Goal: Task Accomplishment & Management: Use online tool/utility

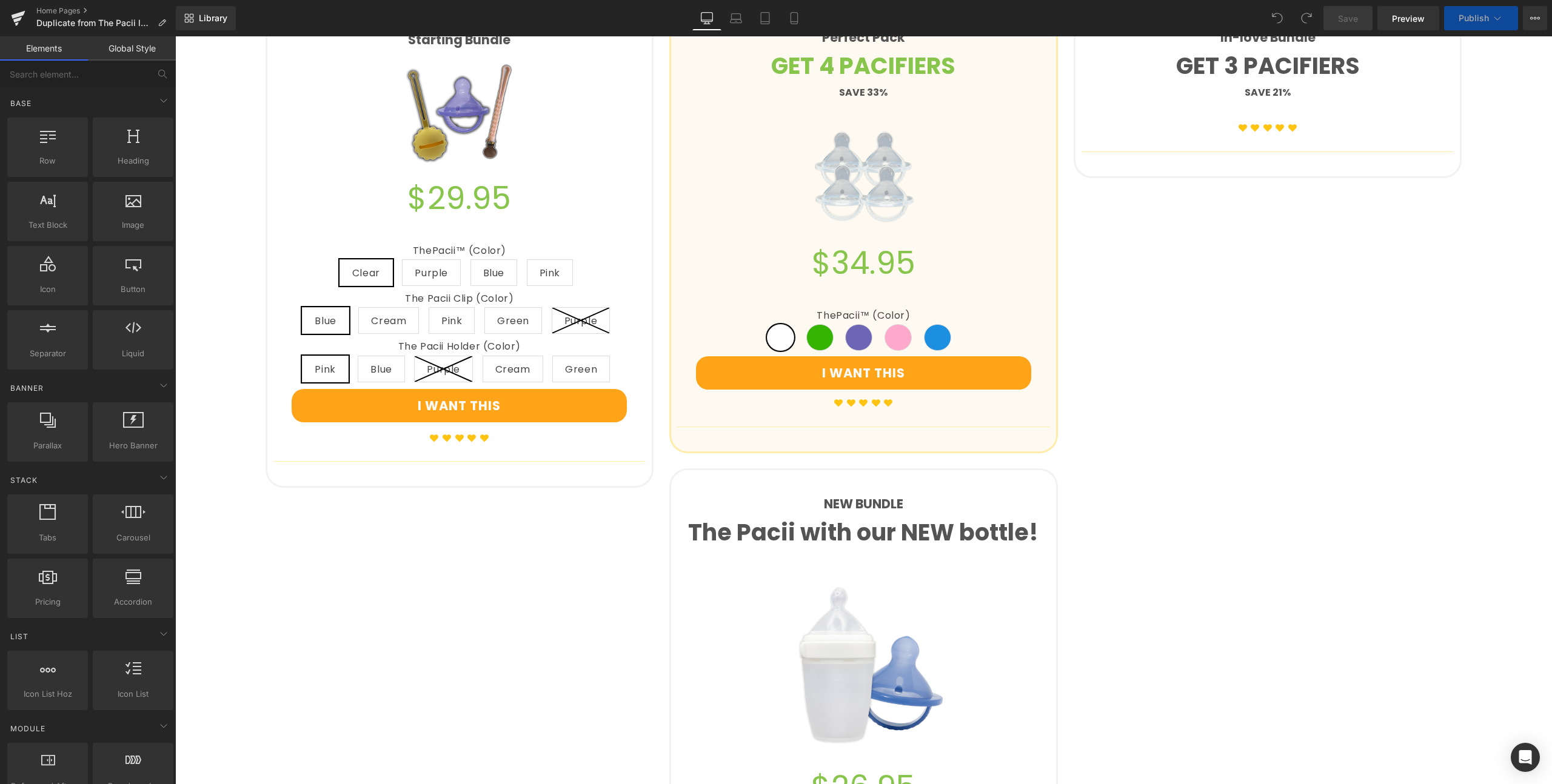
scroll to position [915, 0]
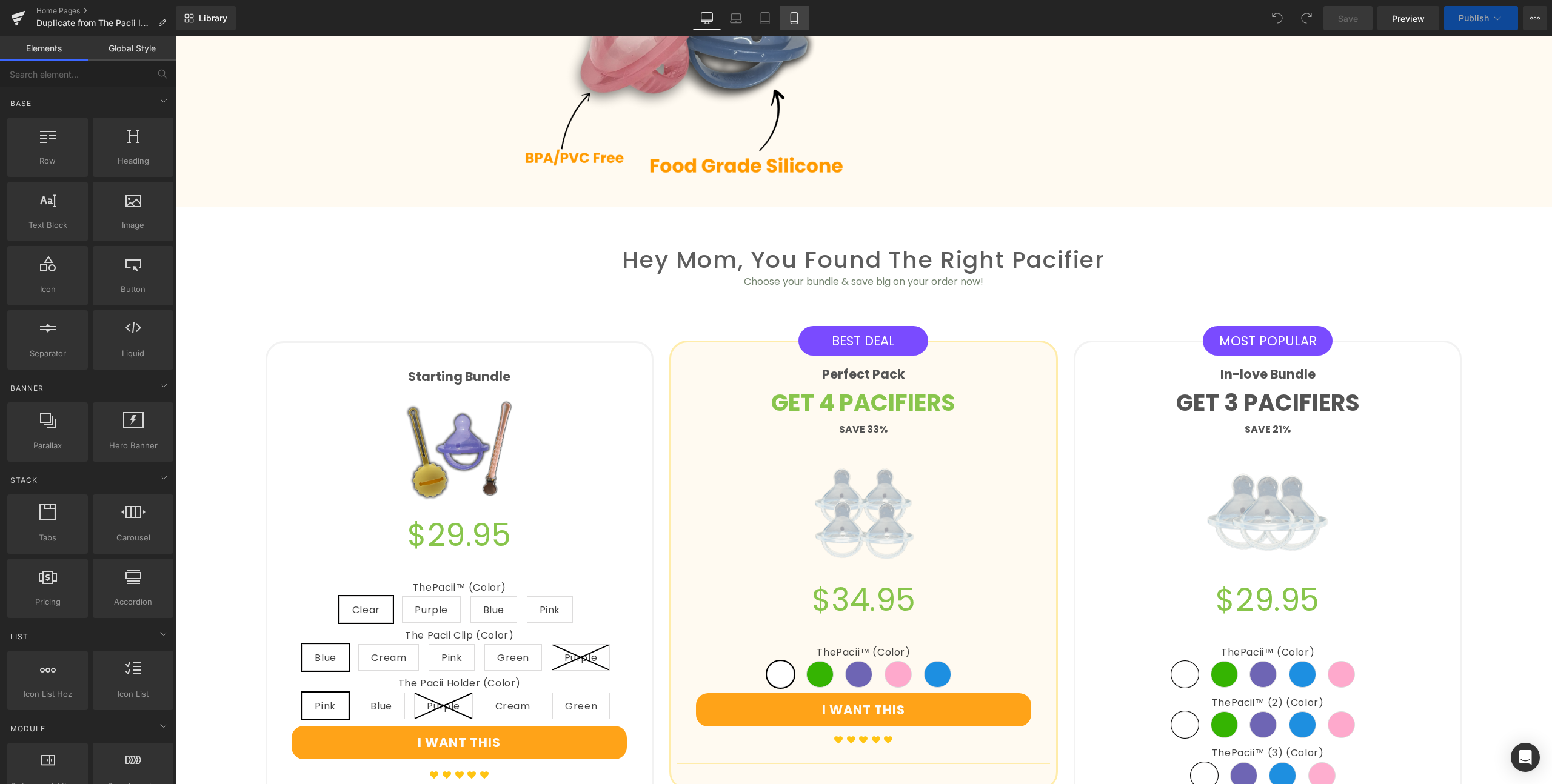
click at [799, 21] on icon at bounding box center [794, 18] width 12 height 12
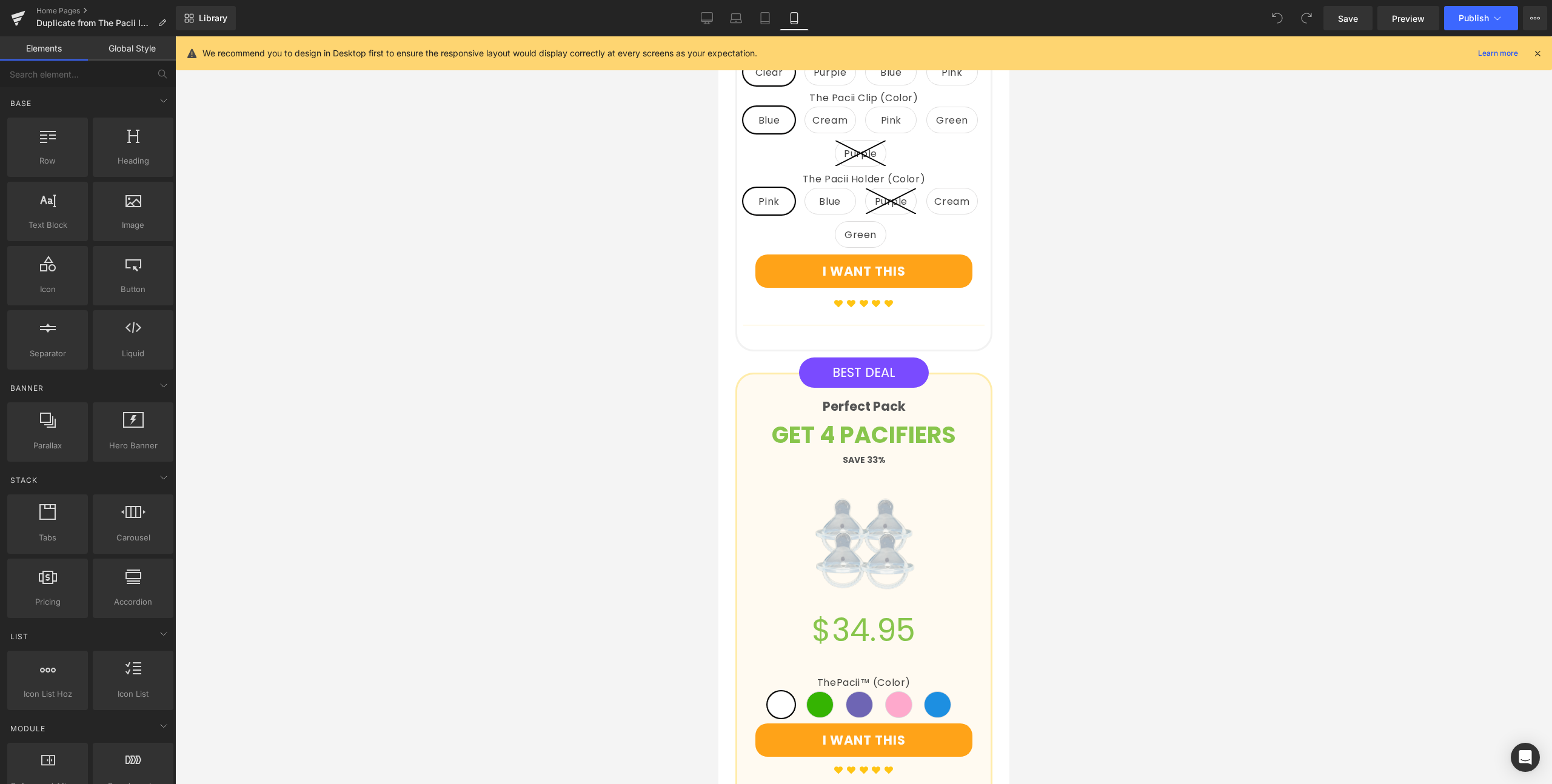
scroll to position [1938, 0]
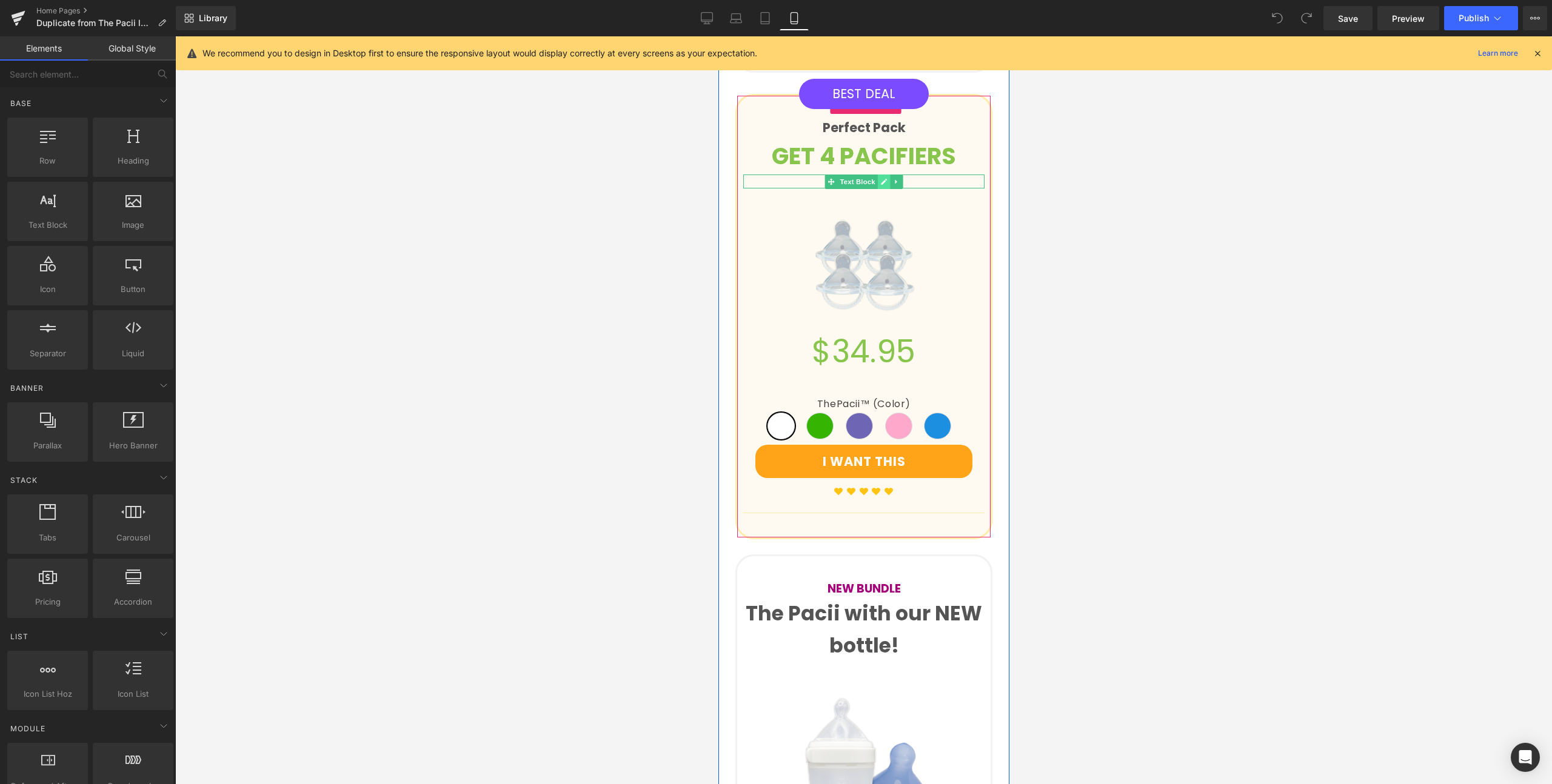
click at [880, 186] on icon at bounding box center [884, 181] width 7 height 8
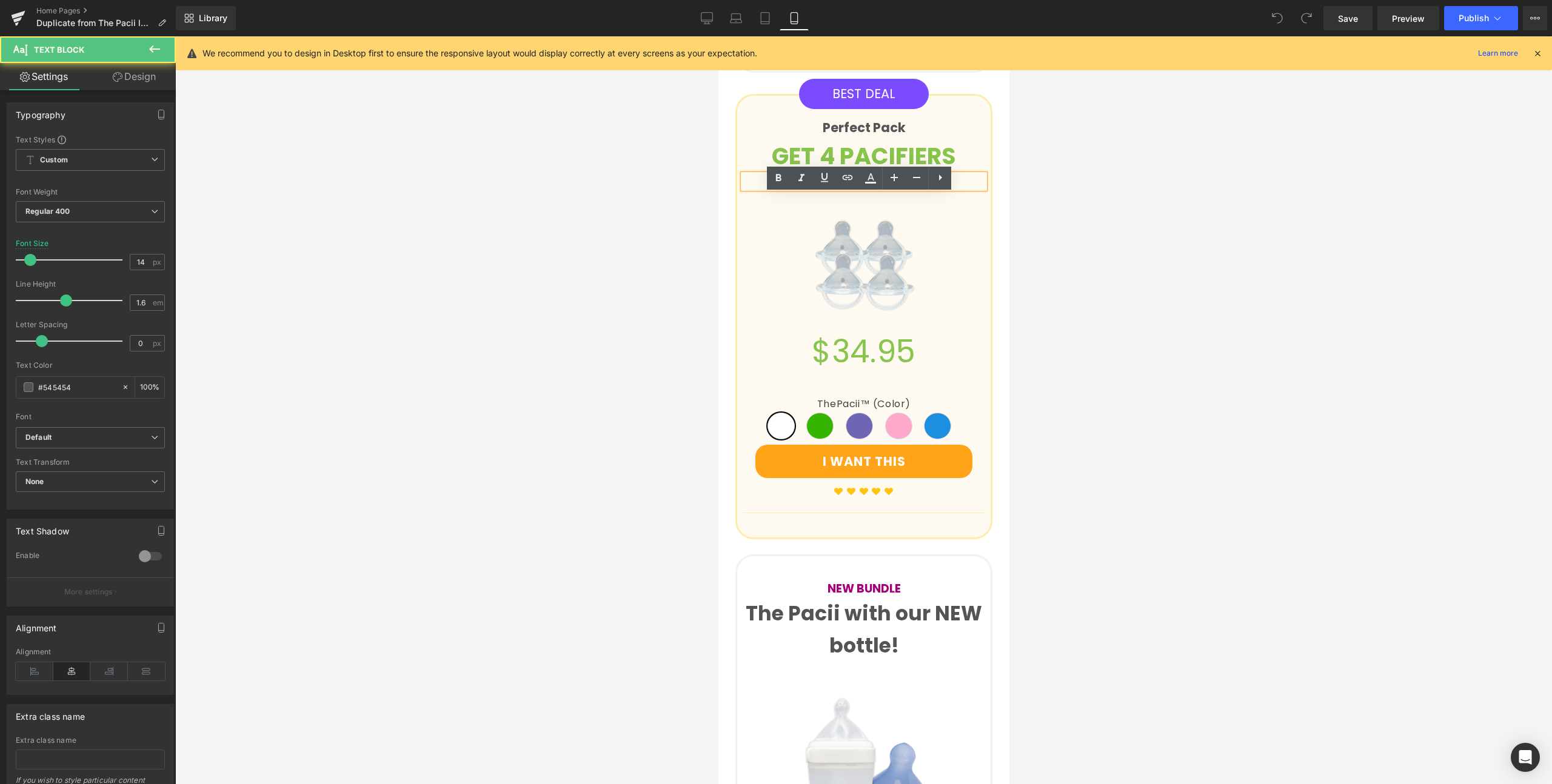
drag, startPoint x: 887, startPoint y: 198, endPoint x: 834, endPoint y: 203, distance: 53.2
click at [834, 188] on p "SAVE 33%" at bounding box center [863, 181] width 241 height 14
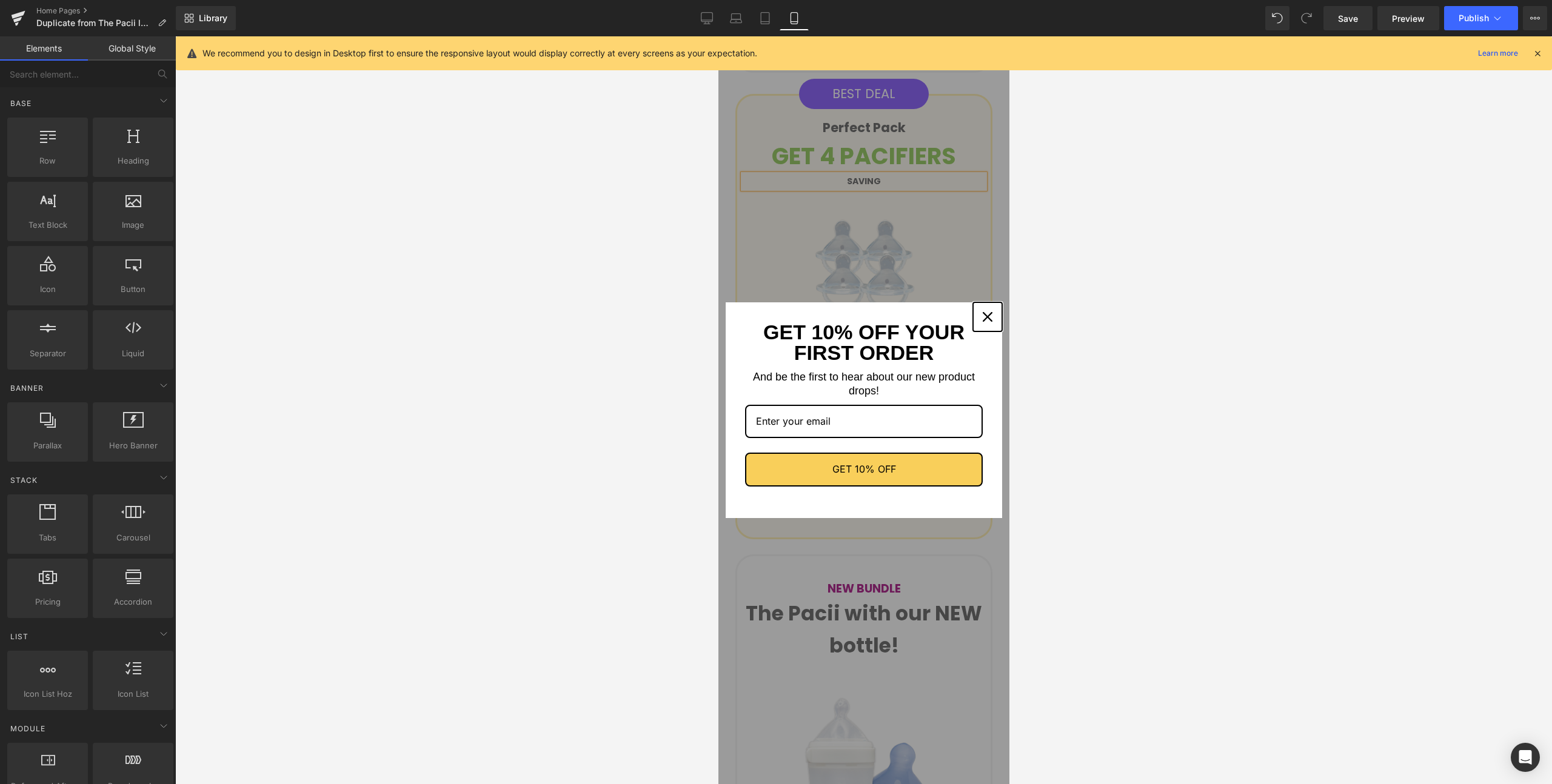
click at [982, 318] on icon "close icon" at bounding box center [986, 316] width 9 height 9
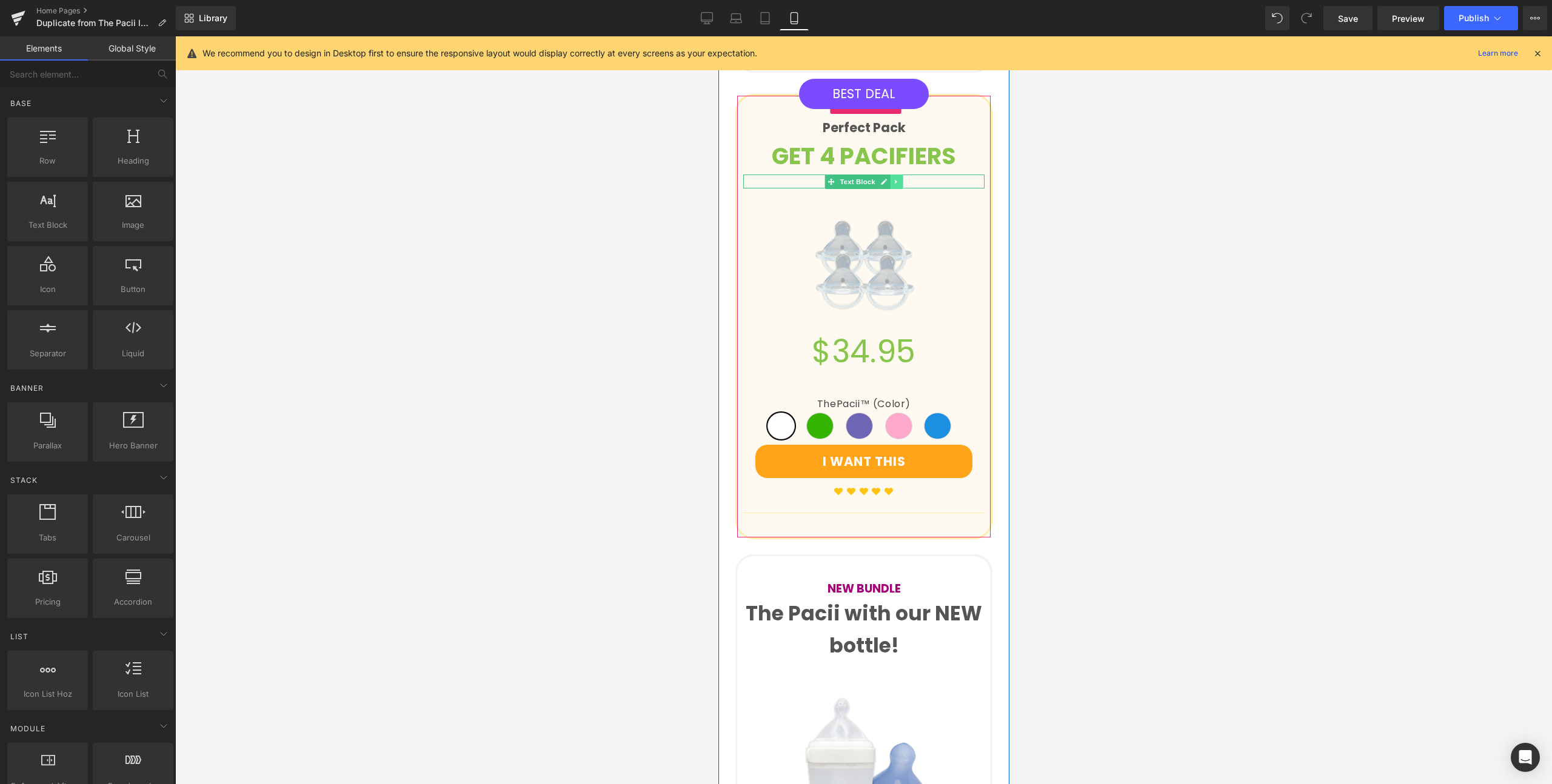
click at [891, 189] on link at bounding box center [896, 181] width 13 height 14
click at [836, 189] on span "Text Block" at bounding box center [837, 181] width 40 height 14
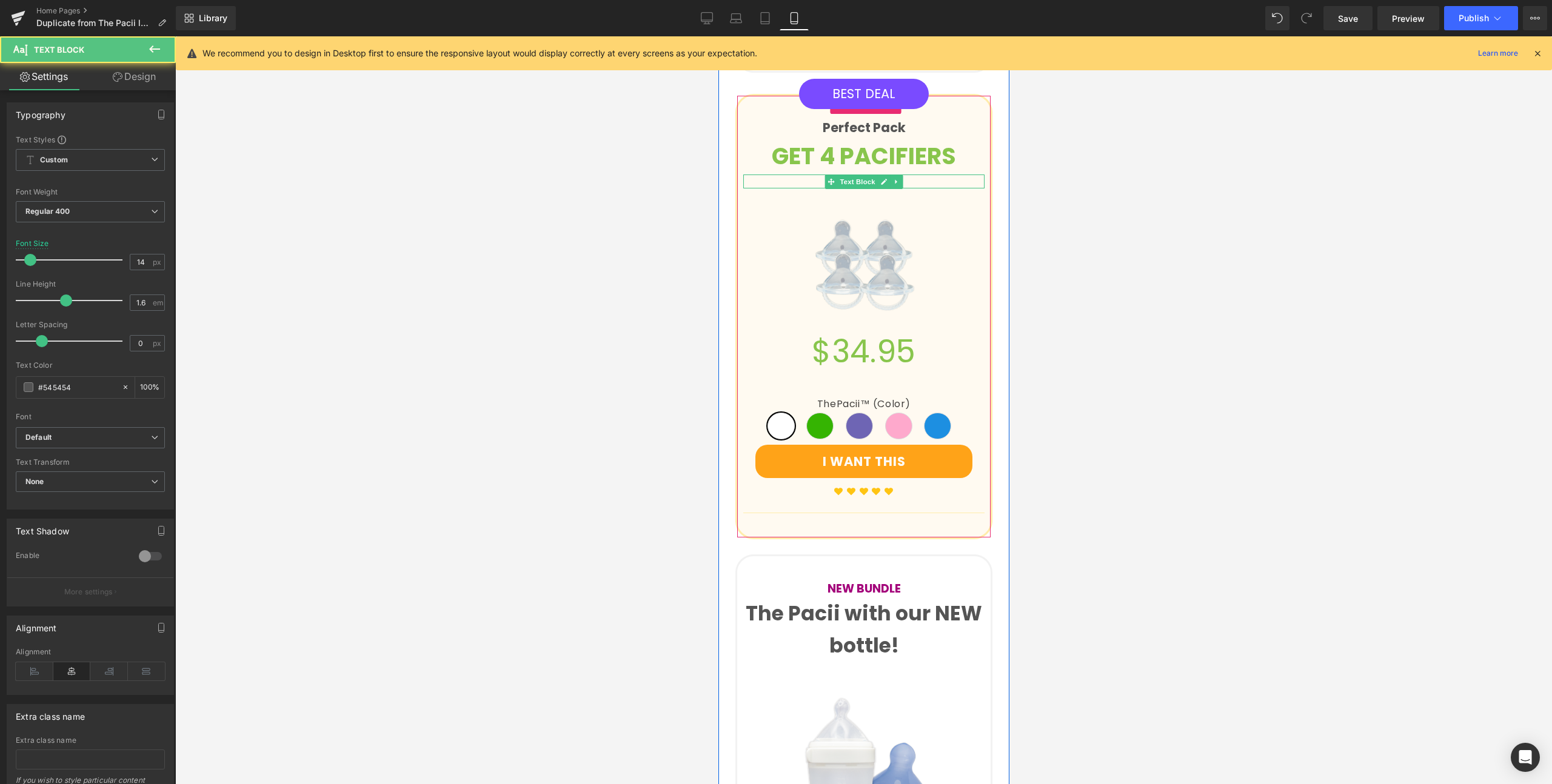
click at [911, 188] on p "SAVING" at bounding box center [863, 181] width 241 height 14
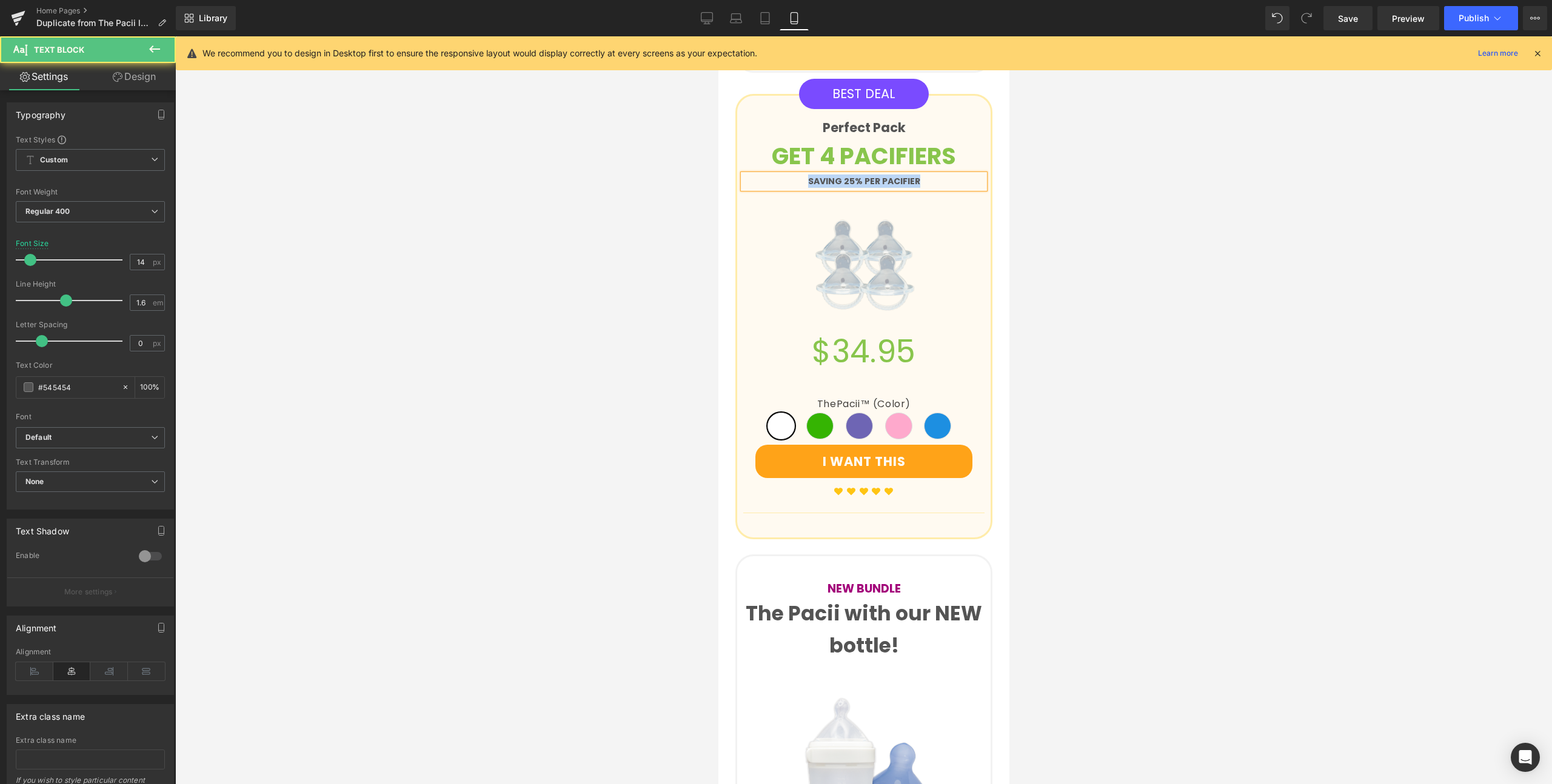
drag, startPoint x: 922, startPoint y: 202, endPoint x: 786, endPoint y: 199, distance: 136.0
click at [786, 188] on p "SAVING 25% PER PACIFIER" at bounding box center [863, 181] width 241 height 14
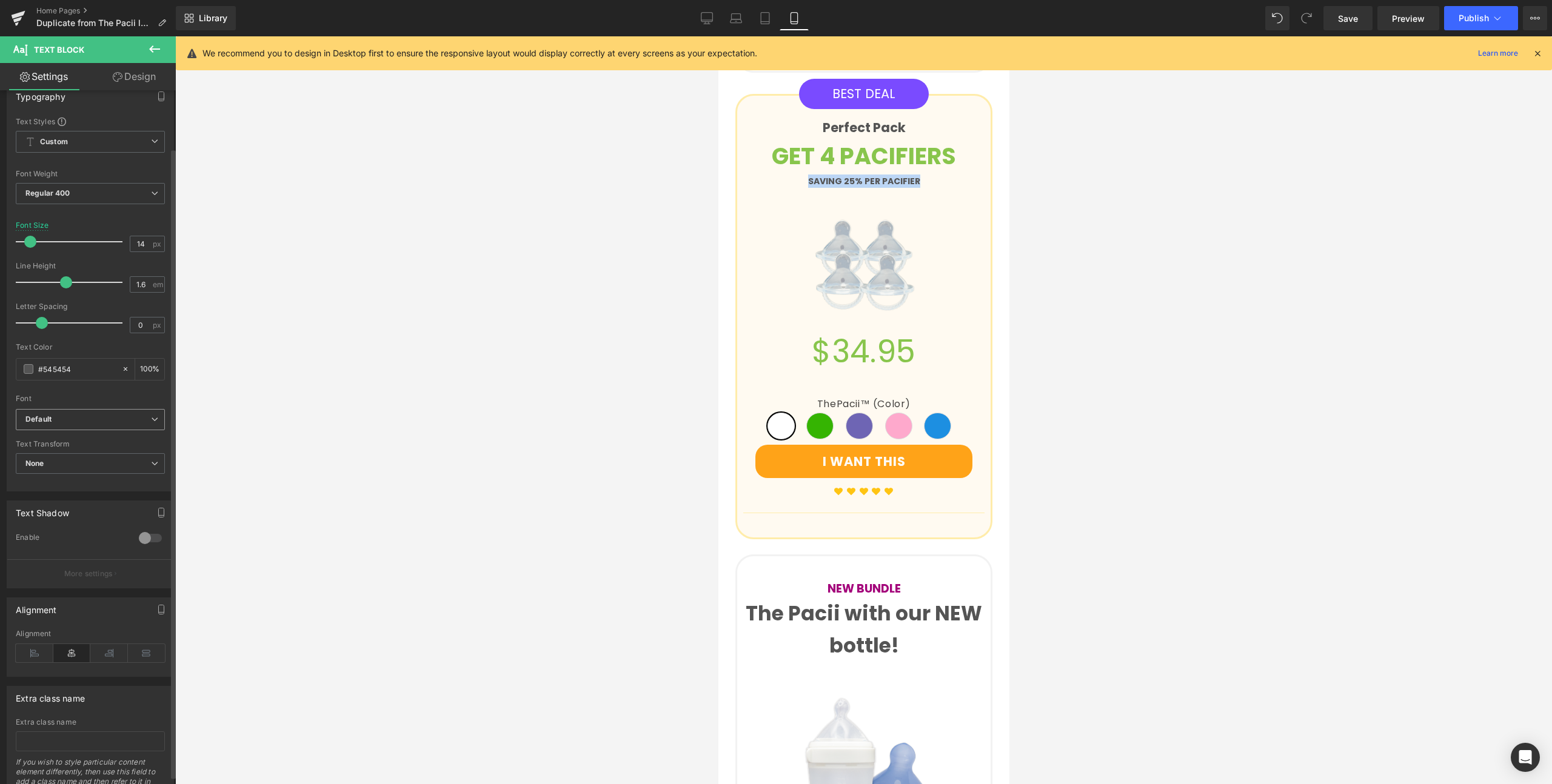
scroll to position [0, 0]
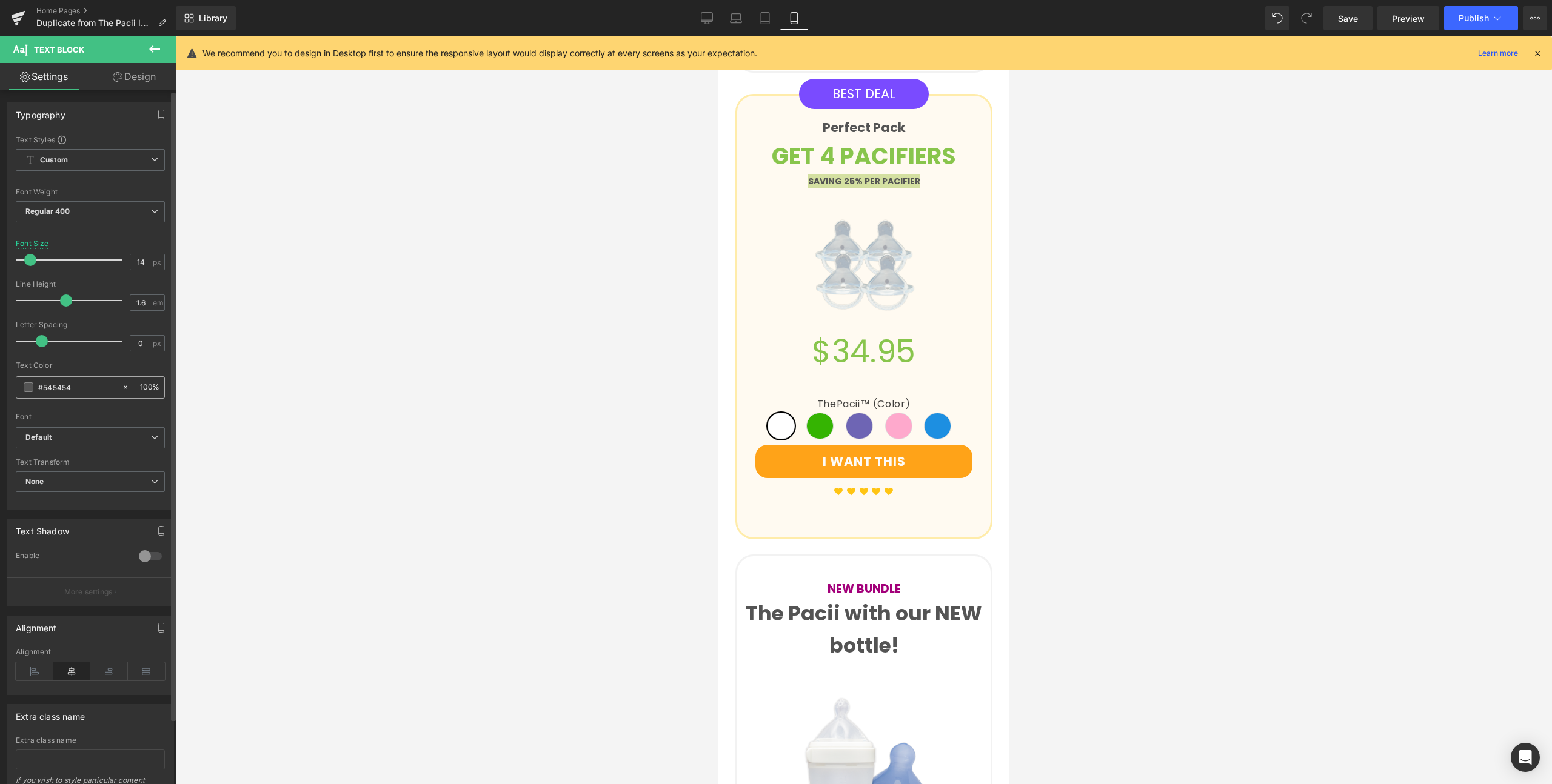
click at [31, 387] on span at bounding box center [28, 386] width 9 height 9
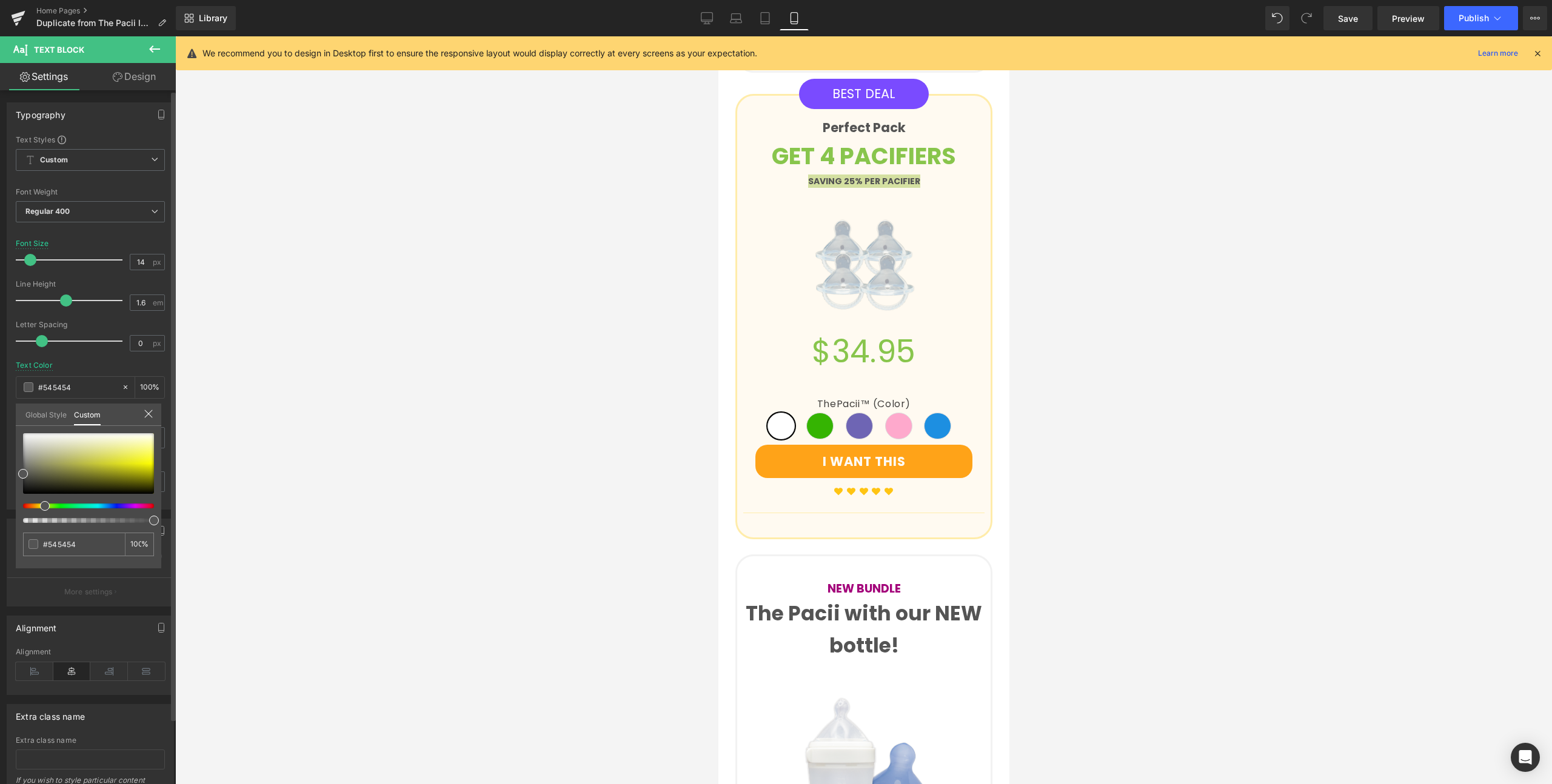
click at [40, 506] on div at bounding box center [83, 506] width 131 height 5
drag, startPoint x: 87, startPoint y: 464, endPoint x: 160, endPoint y: 466, distance: 73.0
click at [160, 466] on div "#545454 100 %" at bounding box center [89, 500] width 146 height 135
drag, startPoint x: 122, startPoint y: 507, endPoint x: 130, endPoint y: 507, distance: 8.0
click at [130, 507] on div at bounding box center [83, 506] width 131 height 5
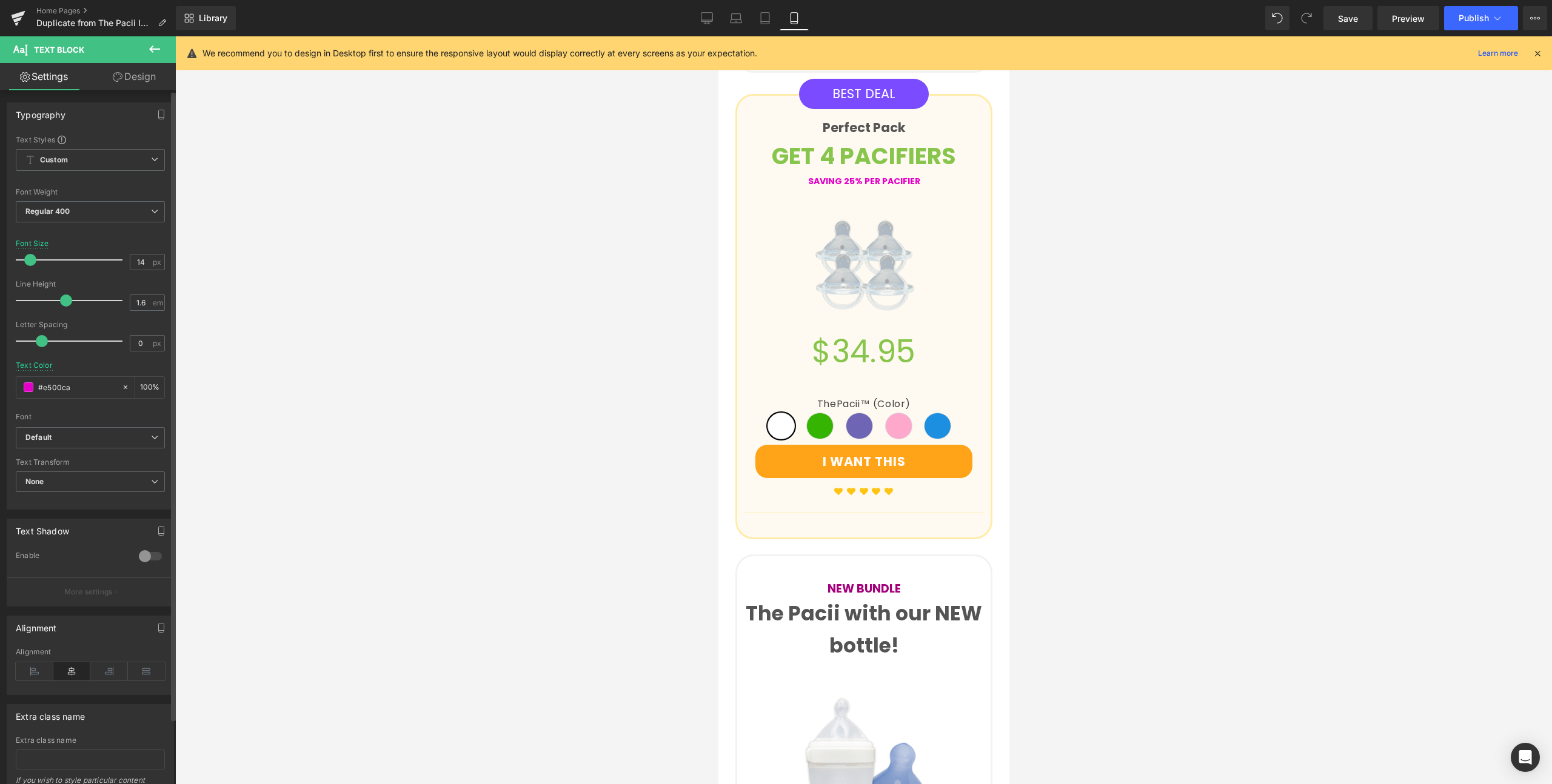
click at [1488, 16] on span "Publish" at bounding box center [1474, 18] width 31 height 9
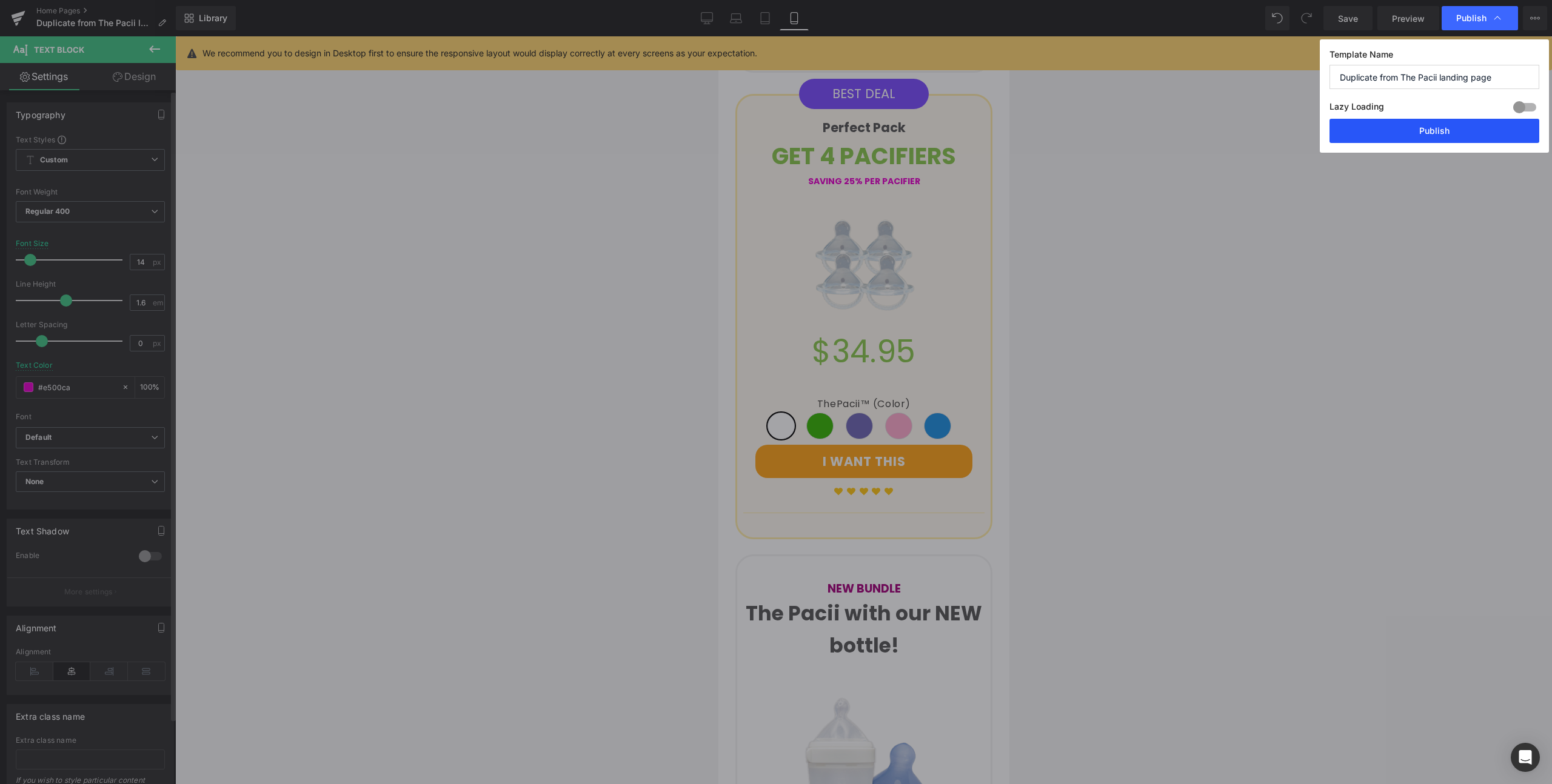
click at [1448, 142] on button "Publish" at bounding box center [1434, 131] width 209 height 25
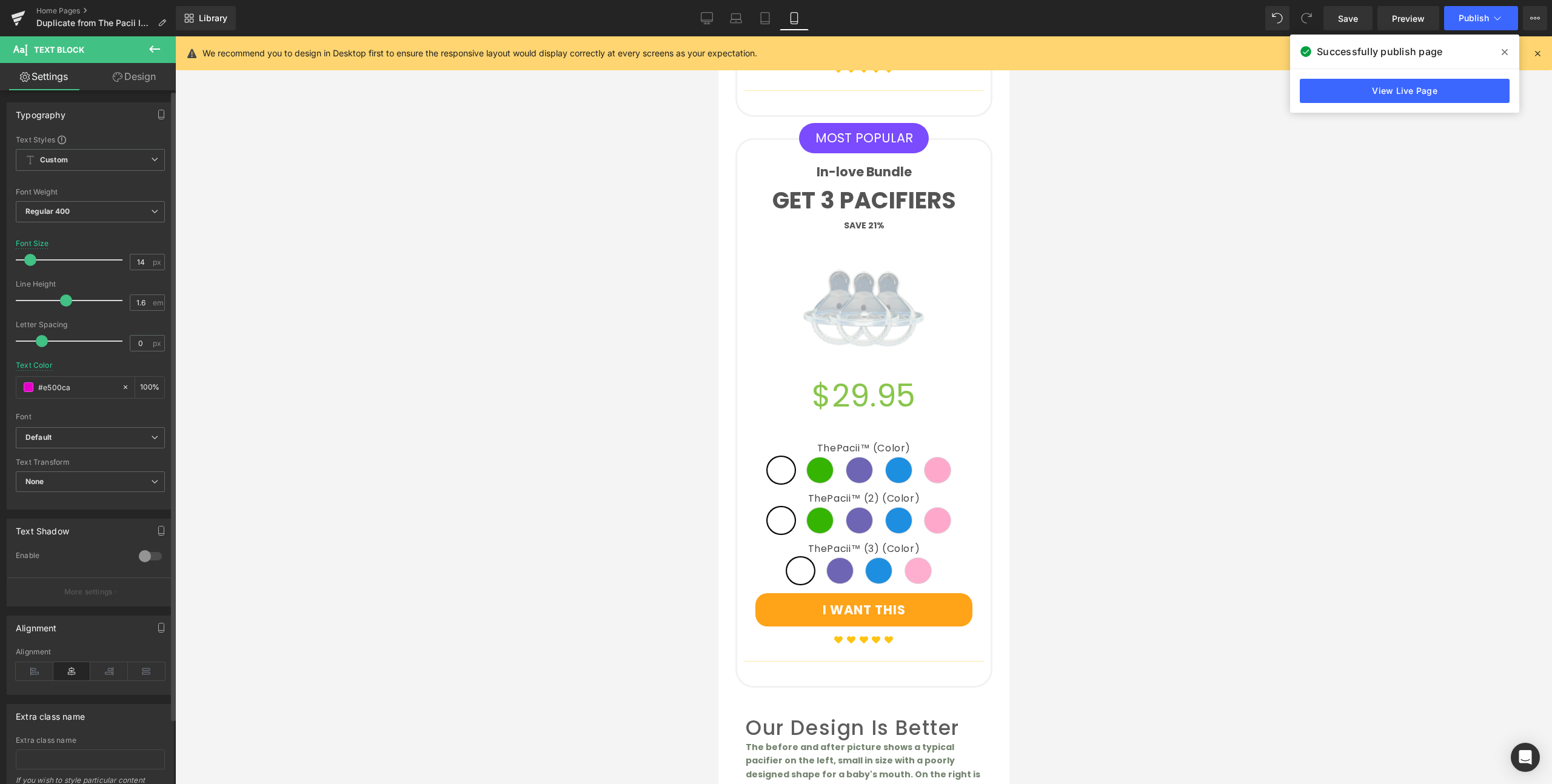
scroll to position [3024, 0]
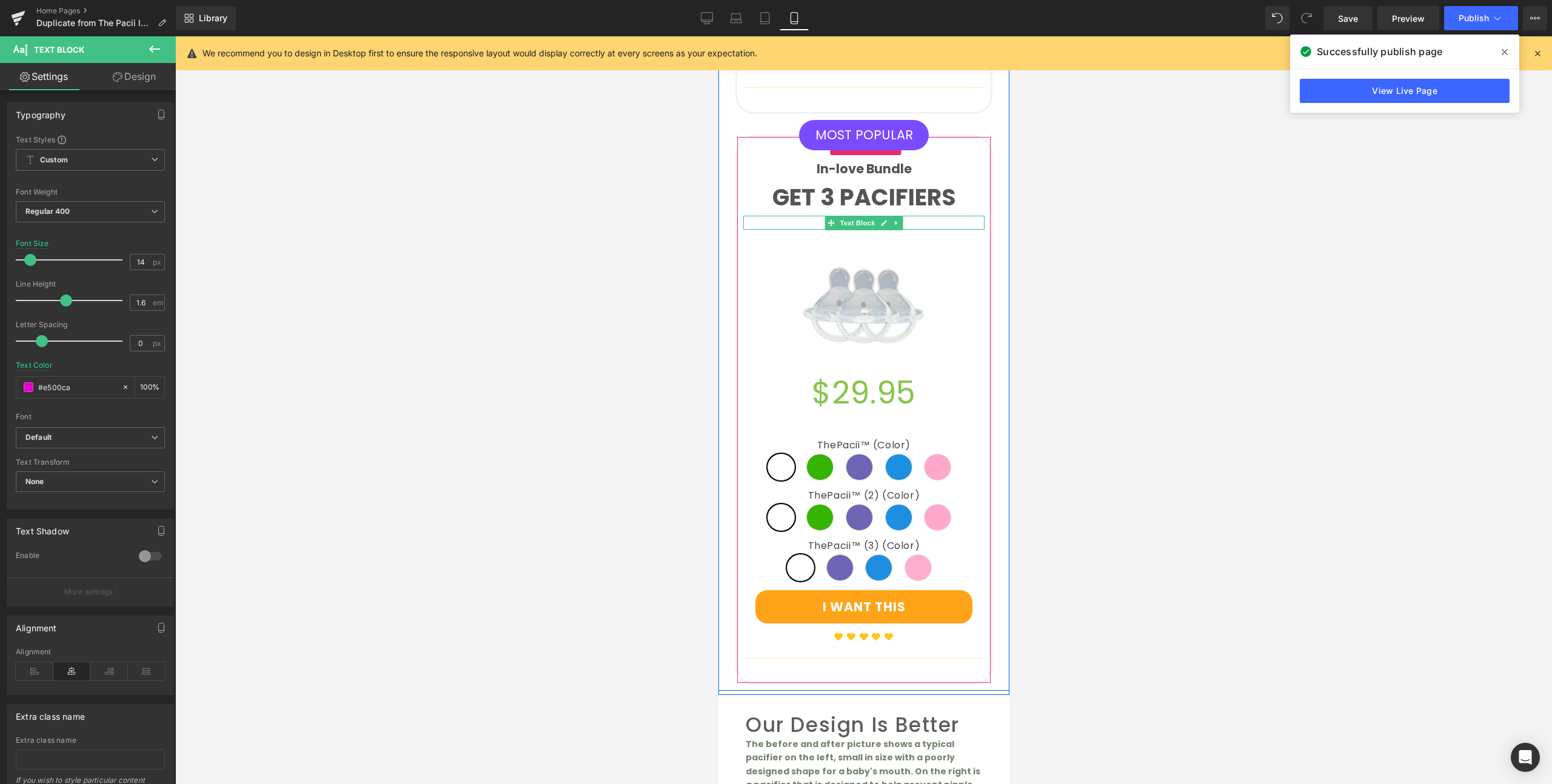
click at [924, 215] on p "SAVE 21%" at bounding box center [863, 222] width 241 height 14
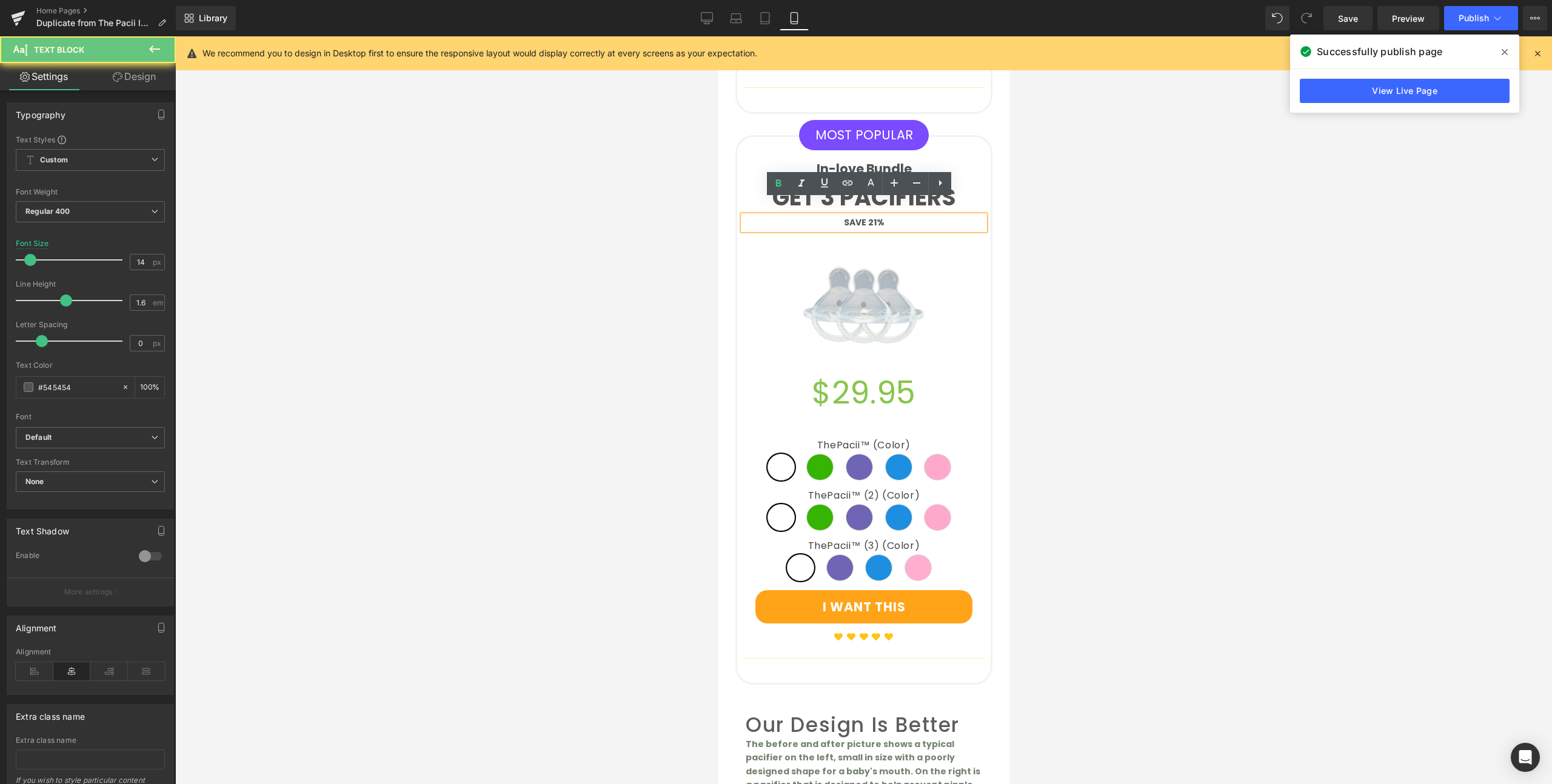
click at [924, 215] on p "SAVE 21%" at bounding box center [863, 222] width 241 height 14
drag, startPoint x: 924, startPoint y: 207, endPoint x: 813, endPoint y: 205, distance: 111.0
click at [813, 215] on p "SAVE 21%" at bounding box center [863, 222] width 241 height 14
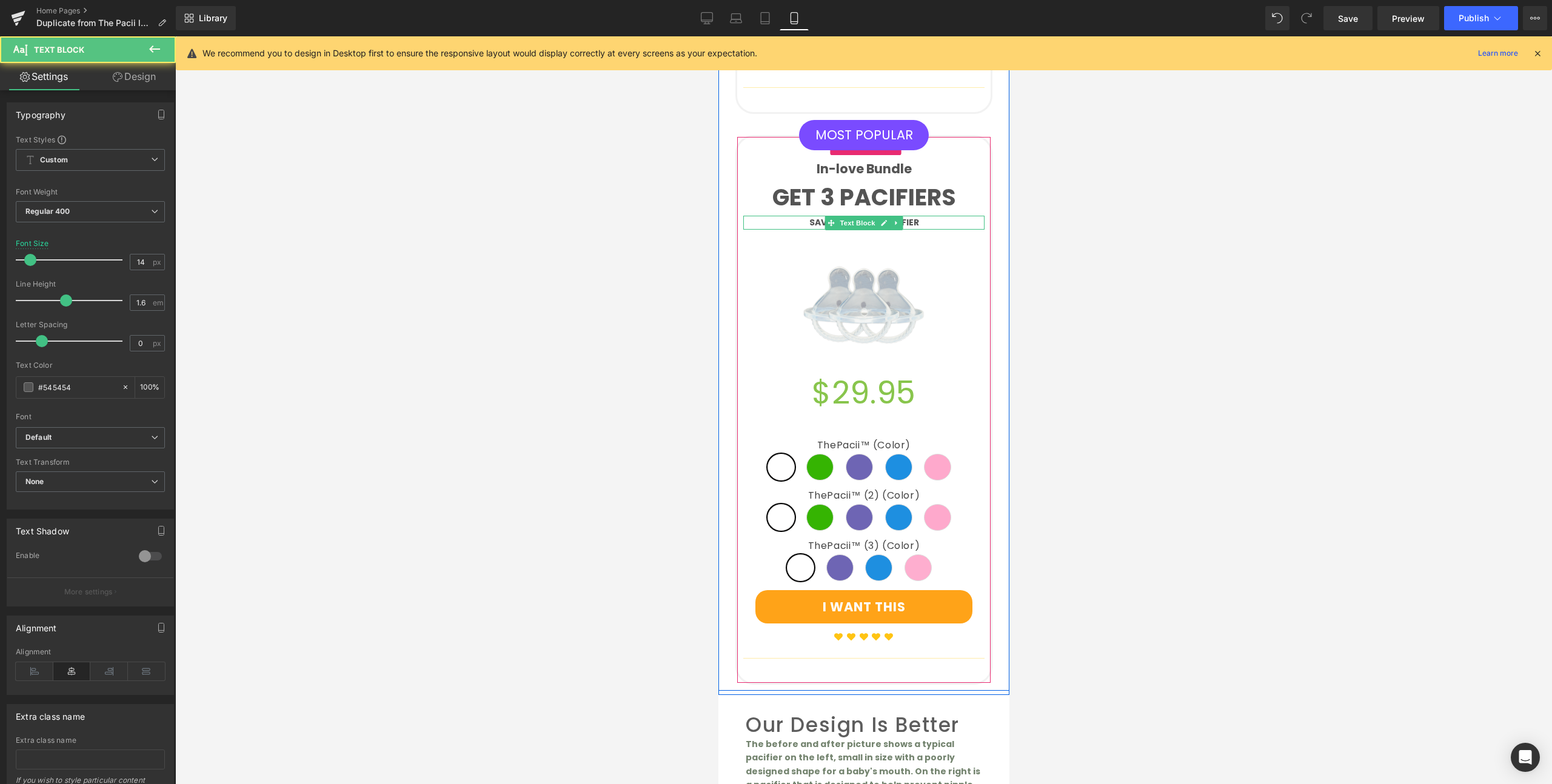
click at [925, 215] on p "SAVING 19% PER PACIFIER" at bounding box center [863, 222] width 241 height 14
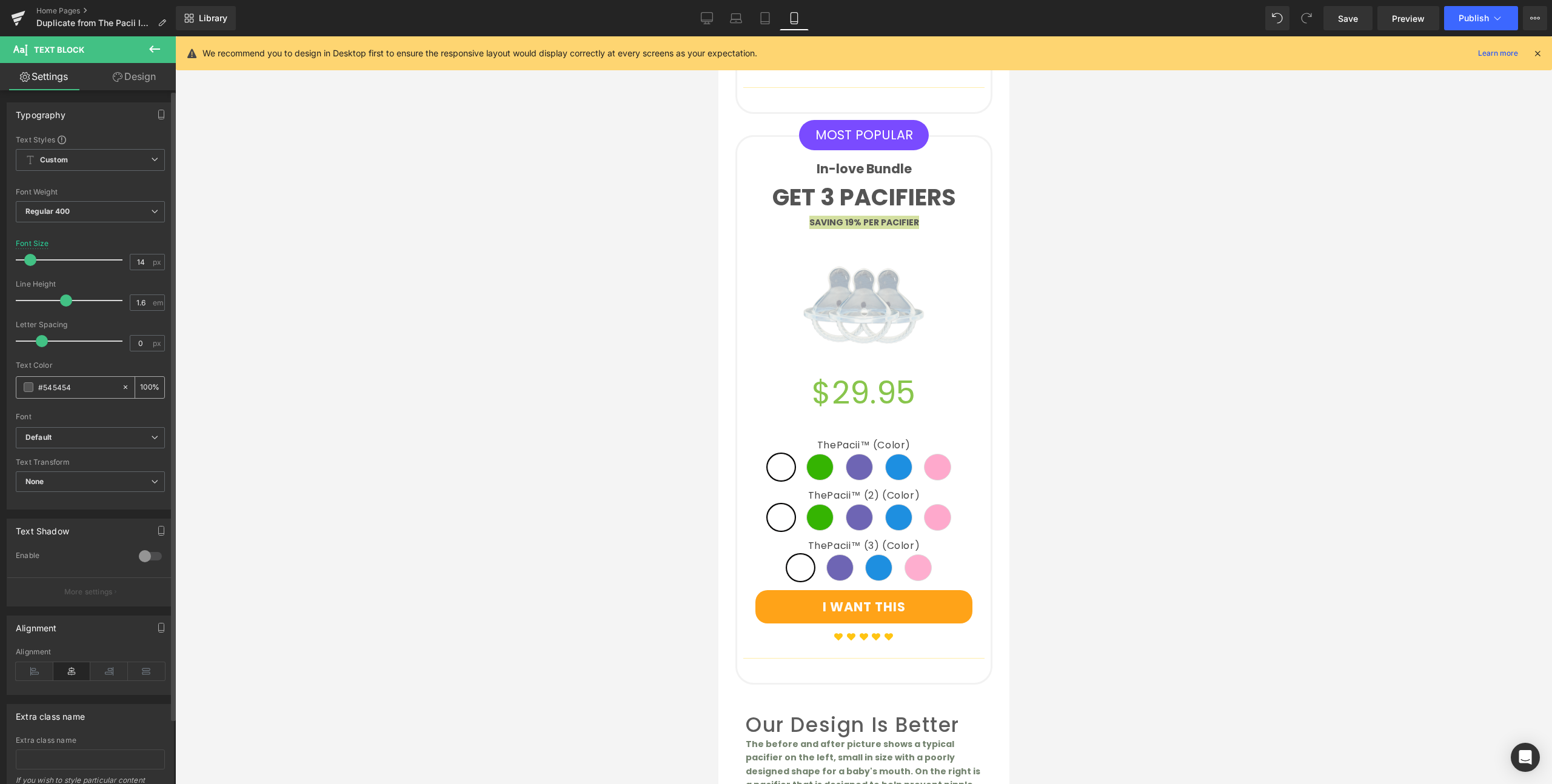
click at [25, 389] on span at bounding box center [28, 386] width 9 height 9
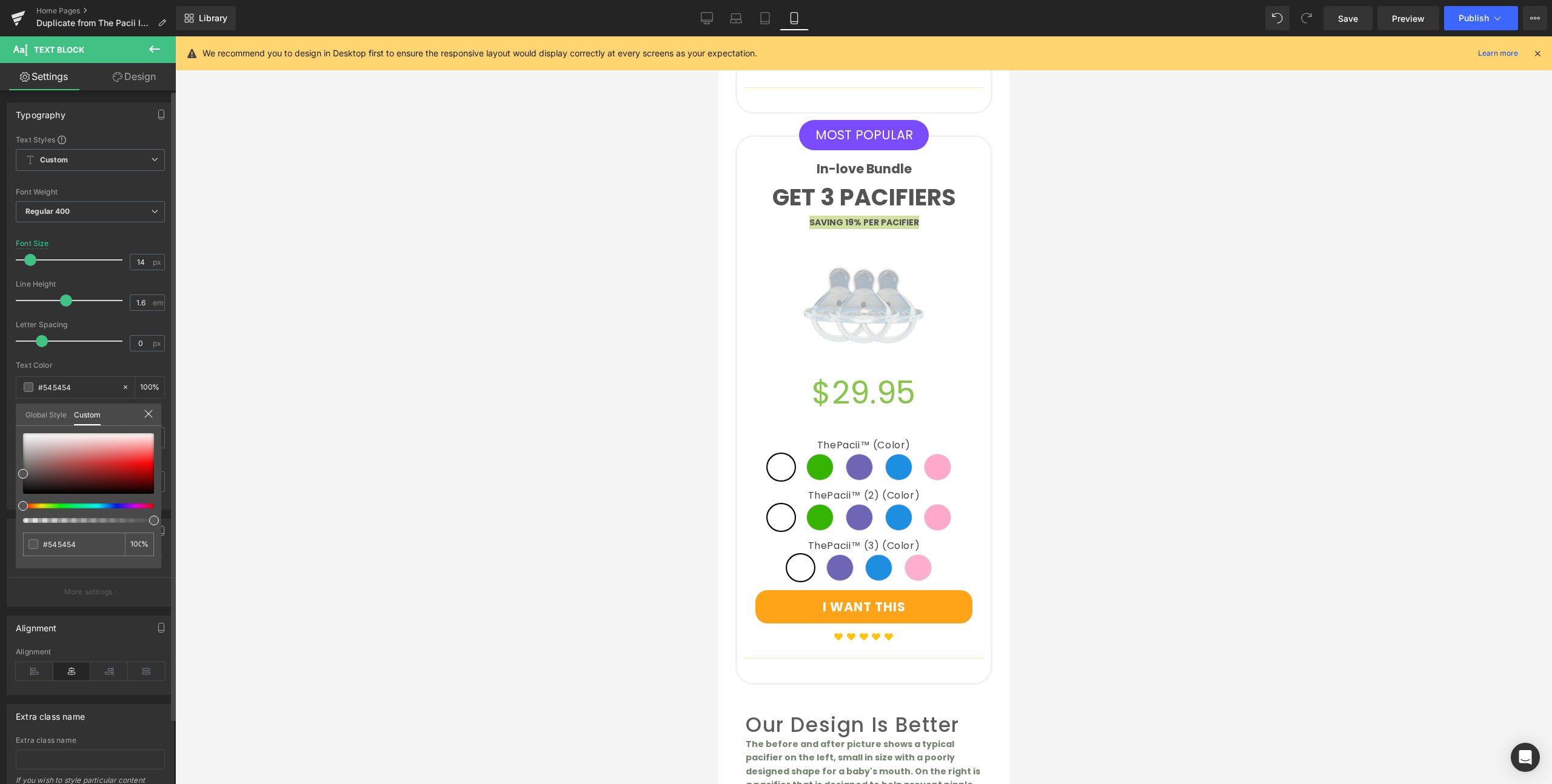
click at [135, 507] on div at bounding box center [88, 478] width 131 height 90
click at [135, 507] on div at bounding box center [83, 506] width 131 height 5
drag, startPoint x: 130, startPoint y: 464, endPoint x: 159, endPoint y: 456, distance: 30.1
click at [159, 456] on div "#545454 100 %" at bounding box center [89, 500] width 146 height 135
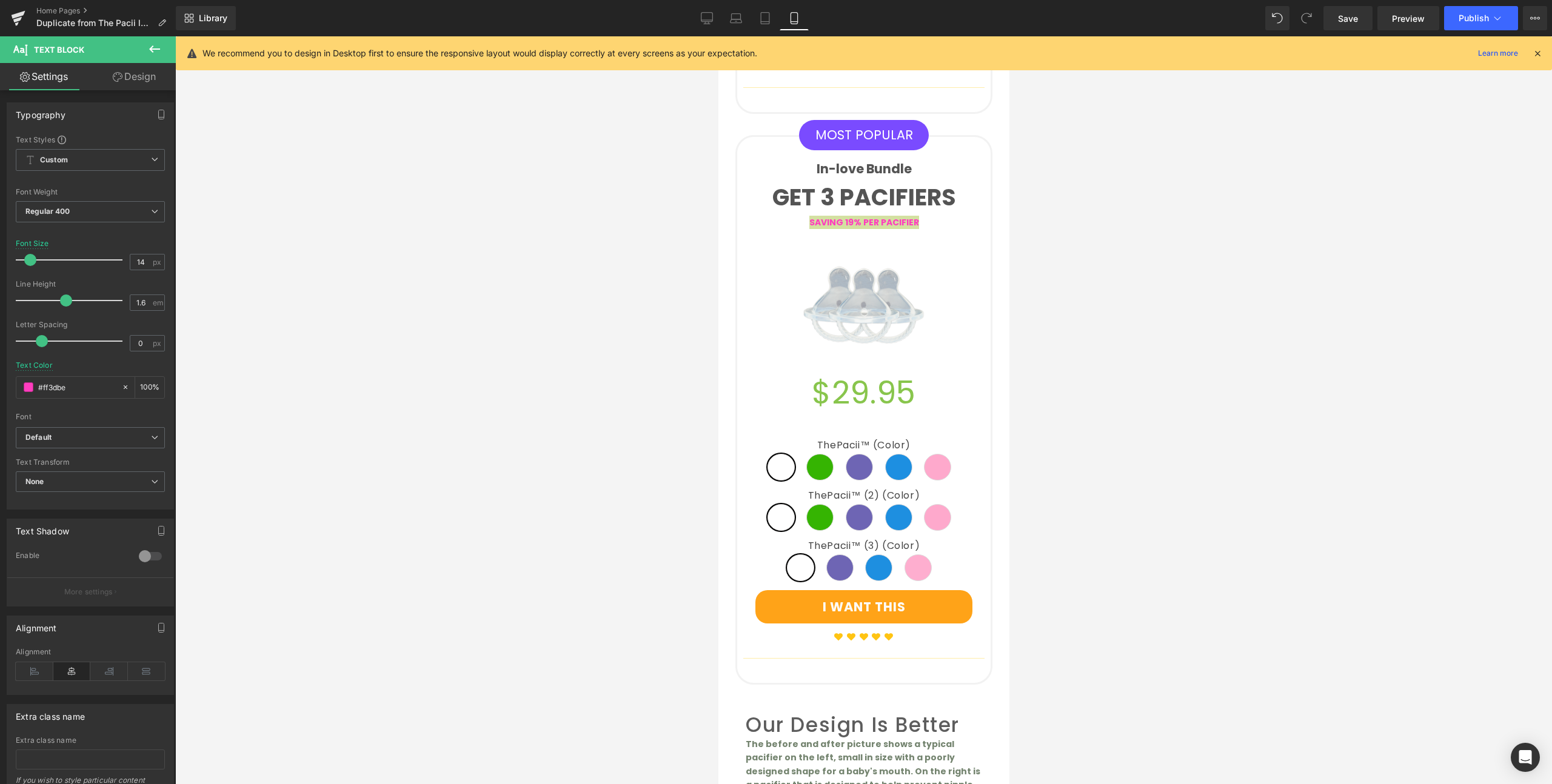
click at [438, 355] on div at bounding box center [863, 410] width 1376 height 748
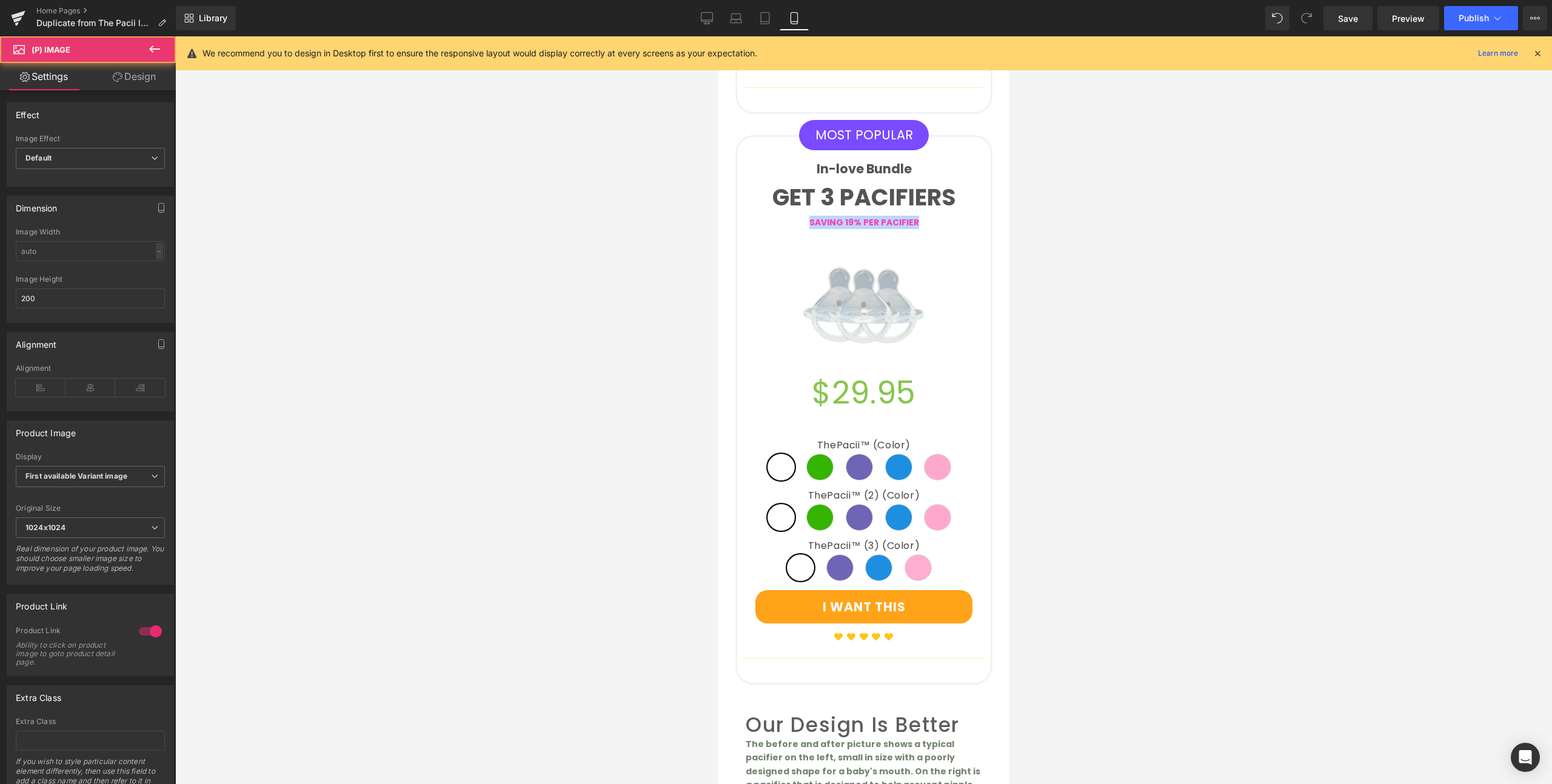
click at [756, 271] on link at bounding box center [863, 304] width 241 height 121
click at [635, 316] on div at bounding box center [863, 410] width 1376 height 748
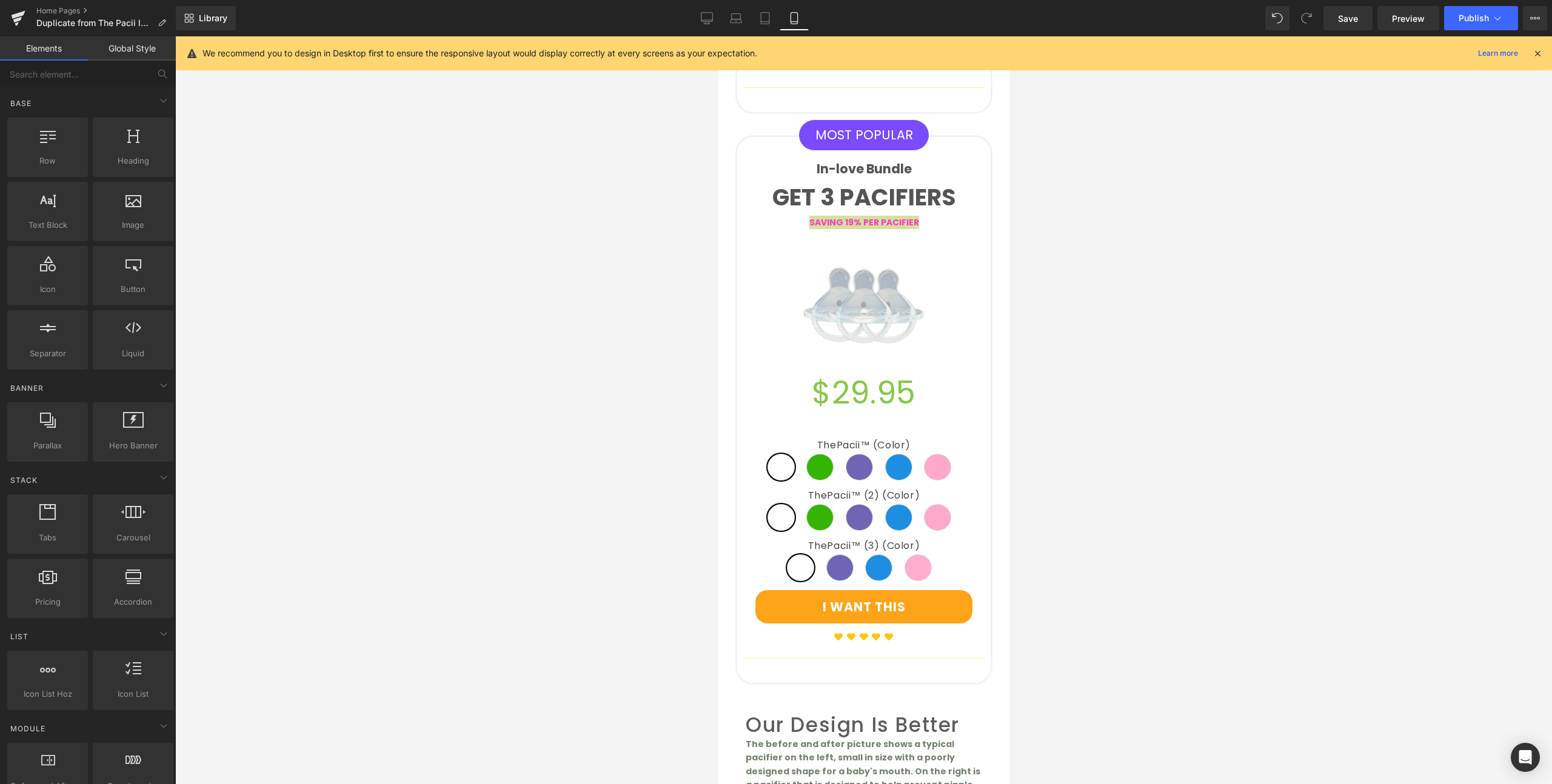
click at [635, 316] on div at bounding box center [863, 410] width 1376 height 748
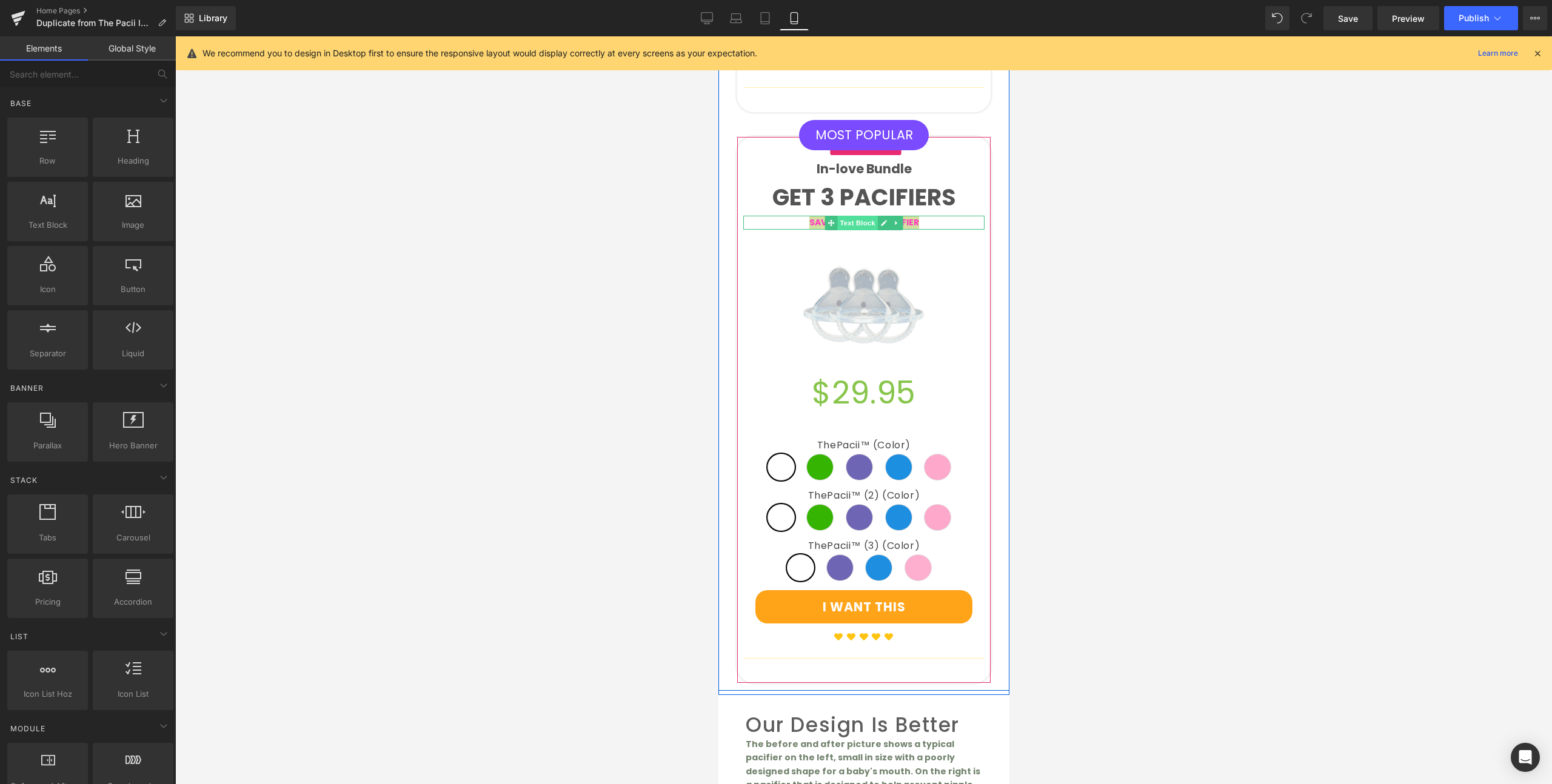
click at [847, 215] on span "Text Block" at bounding box center [856, 222] width 40 height 14
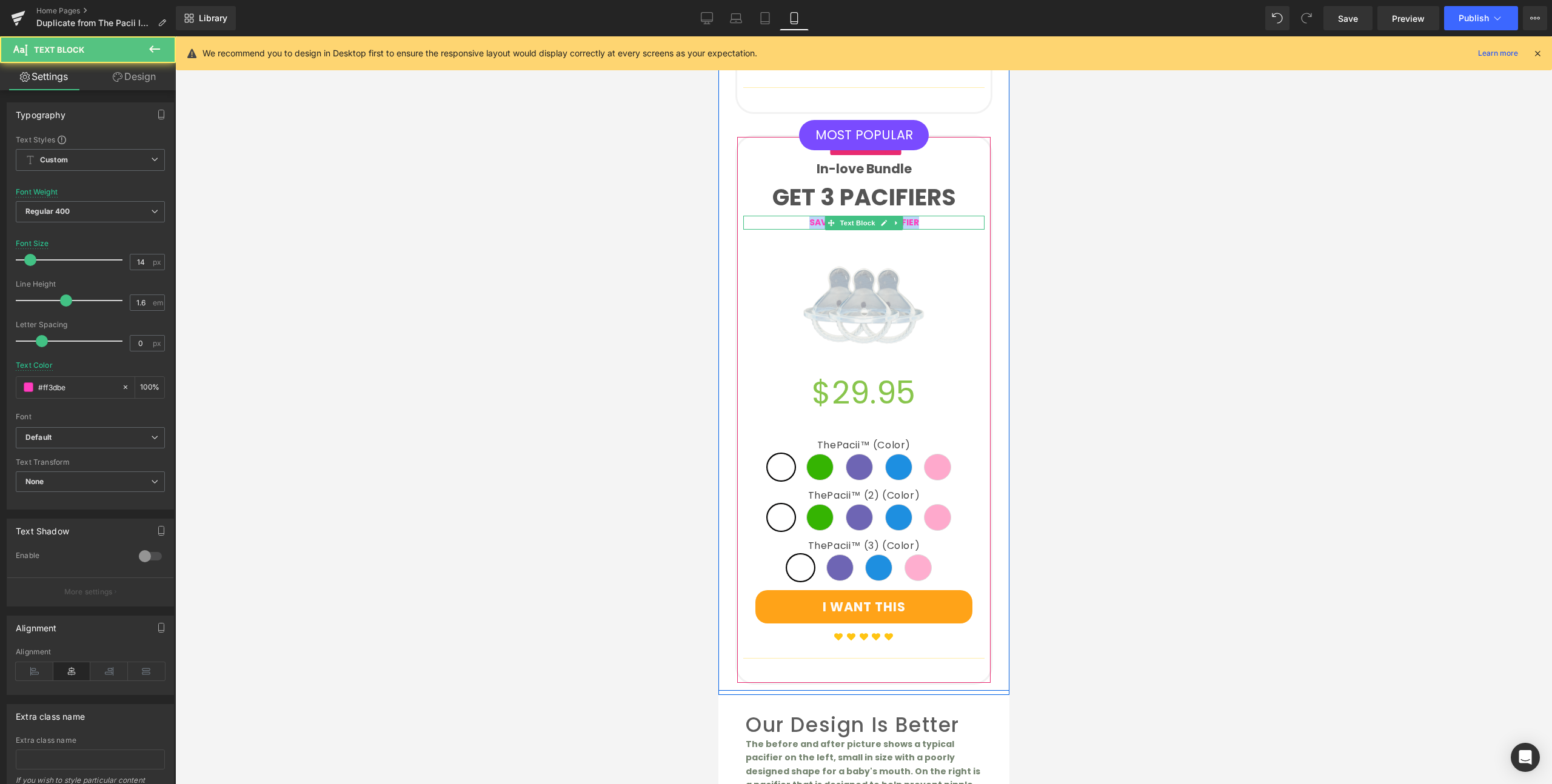
click at [928, 215] on p "SAVING 19% PER PACIFIER" at bounding box center [863, 222] width 241 height 14
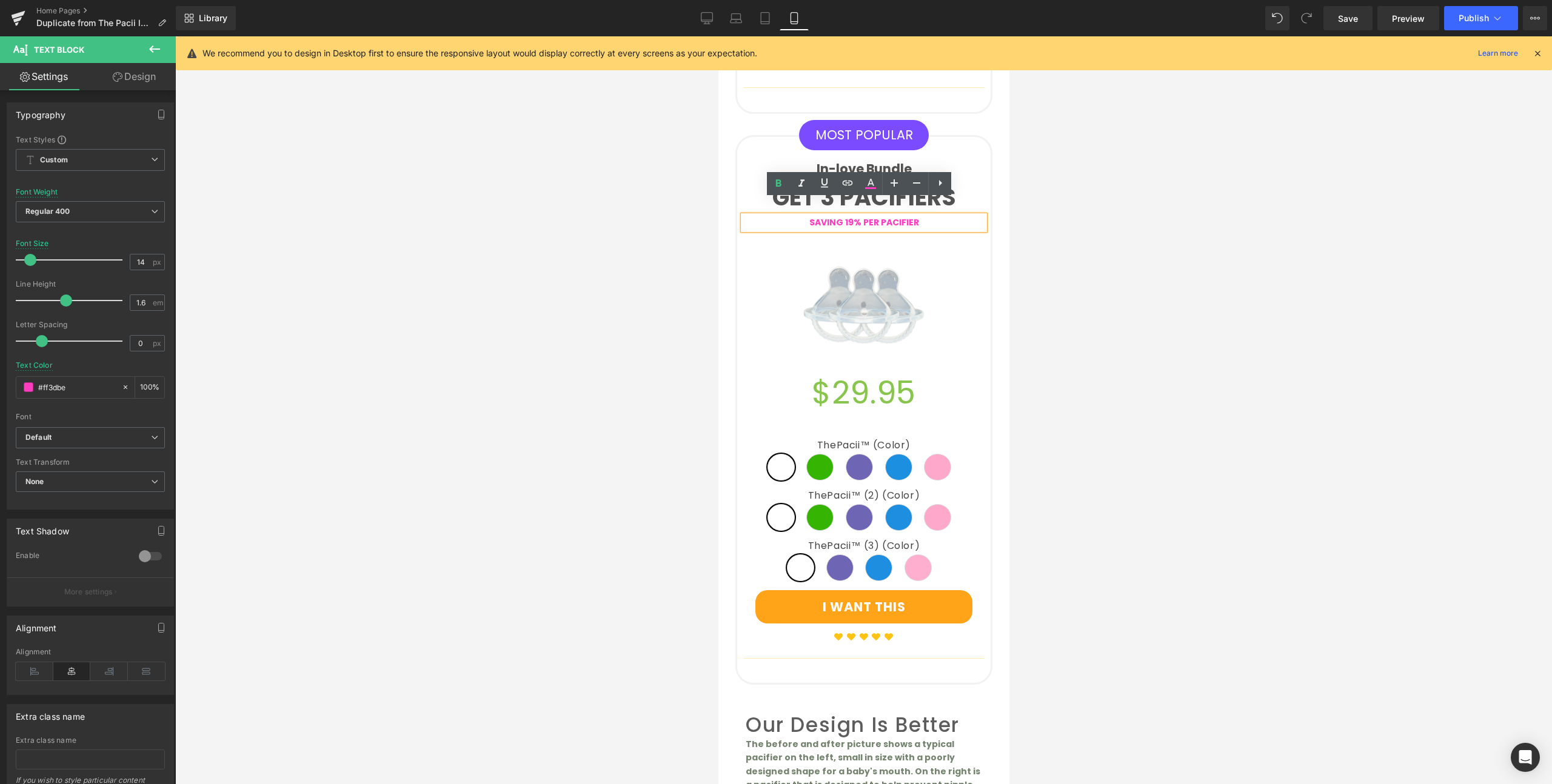
click at [928, 215] on p "SAVING 19% PER PACIFIER" at bounding box center [863, 222] width 241 height 14
click at [600, 215] on div at bounding box center [863, 410] width 1376 height 748
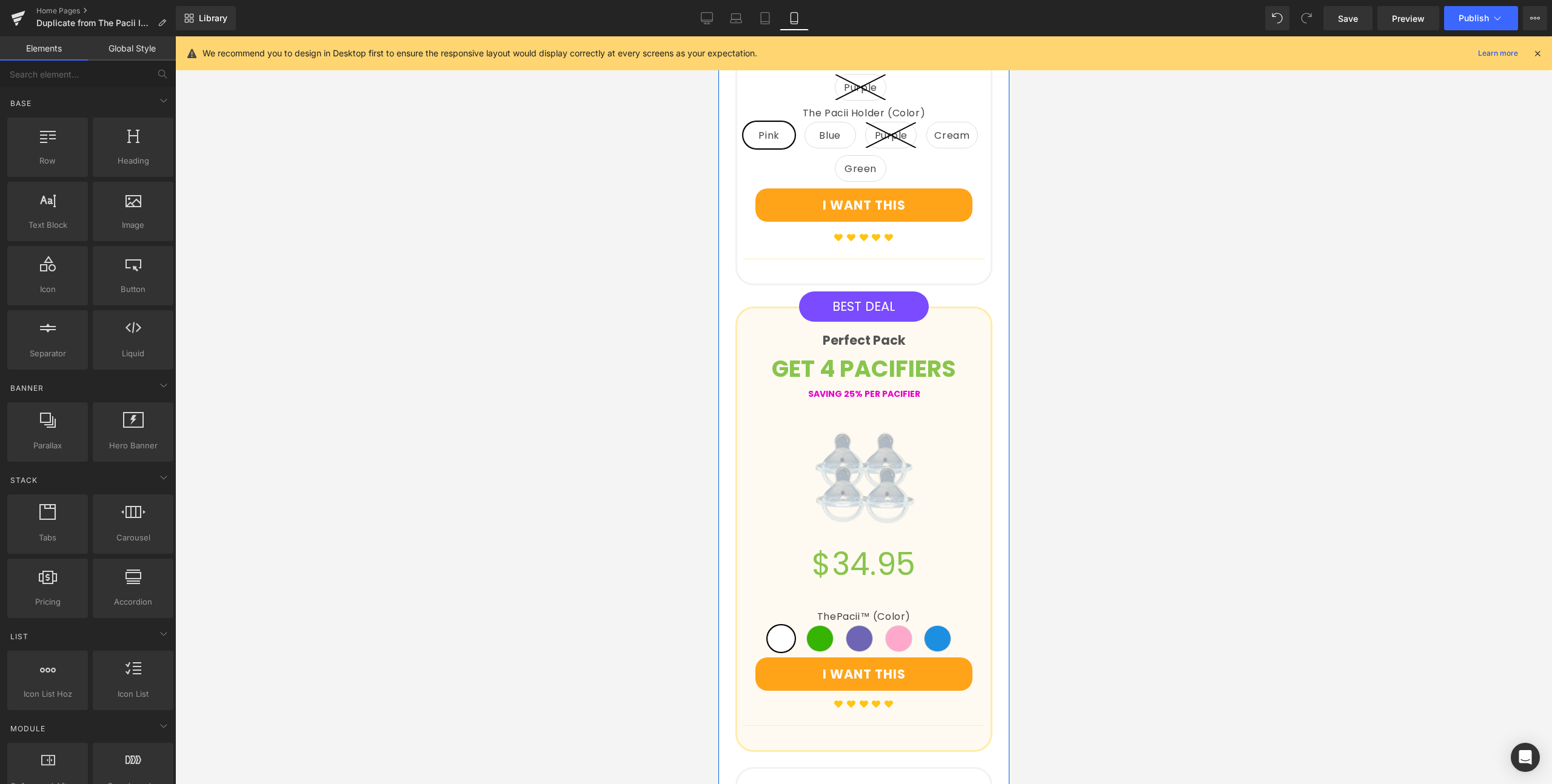
scroll to position [1738, 0]
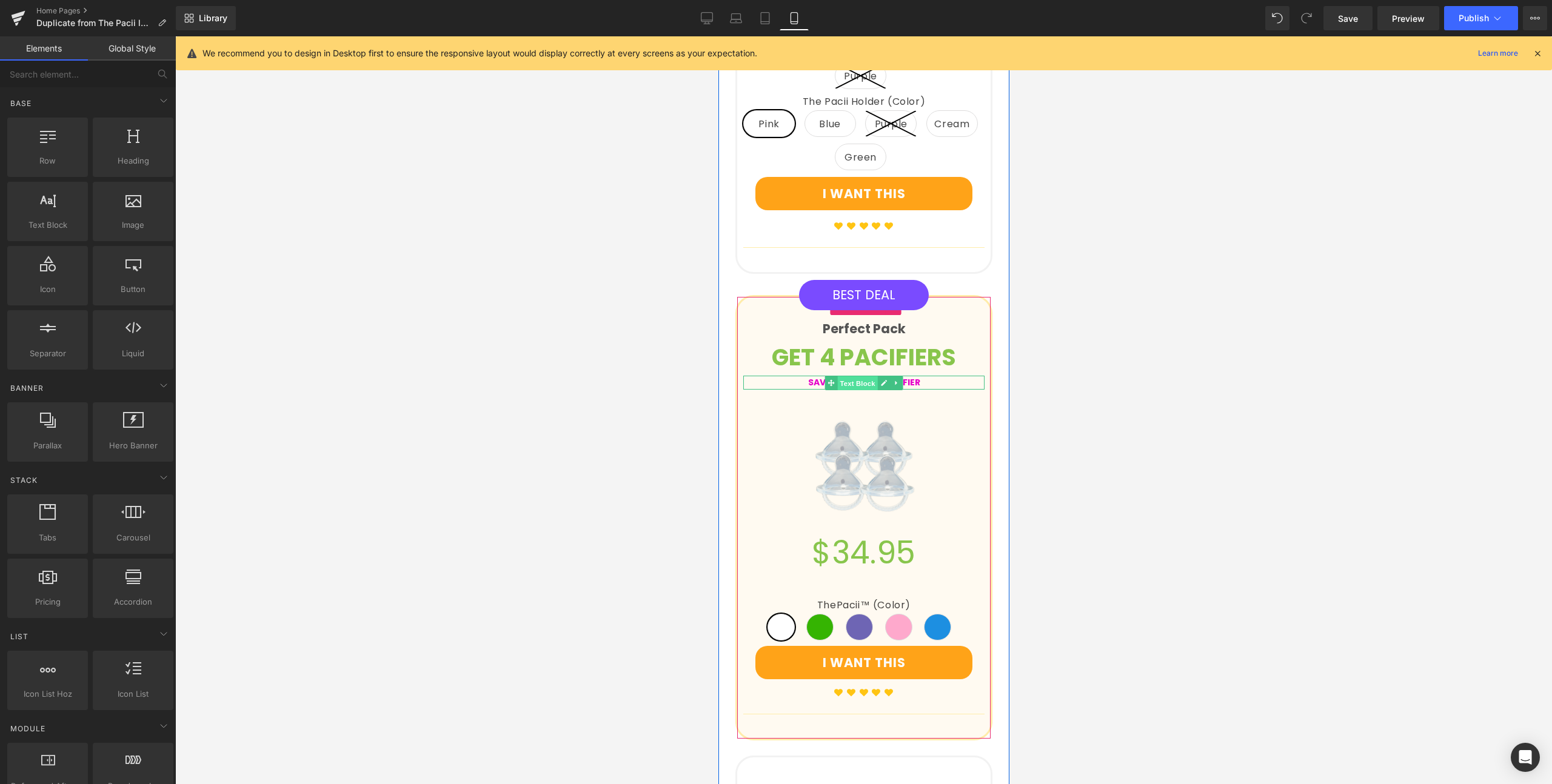
click at [850, 390] on span "Text Block" at bounding box center [856, 382] width 40 height 14
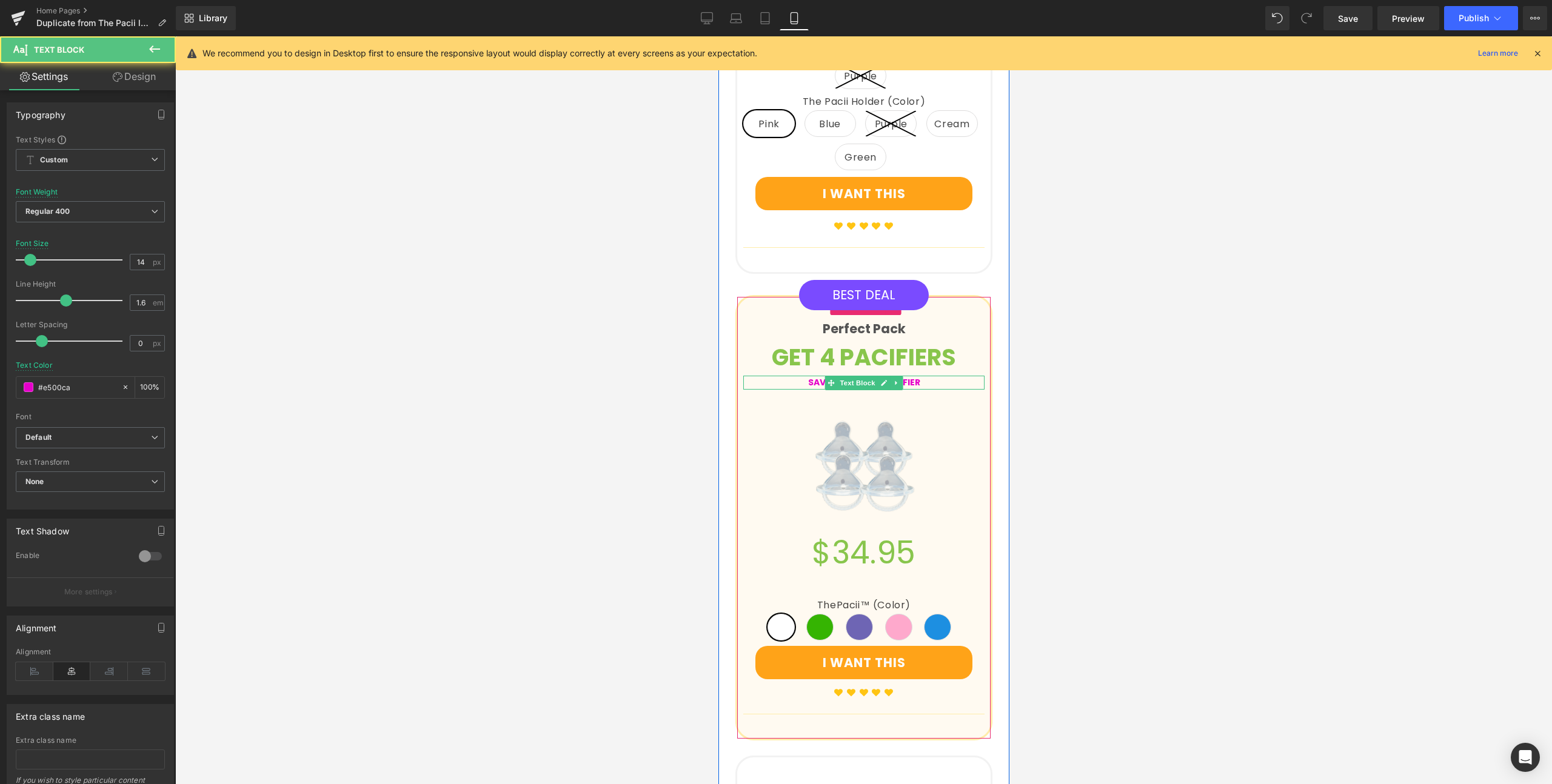
click at [923, 389] on p "SAVING 25% PER PACIFIER" at bounding box center [863, 382] width 241 height 14
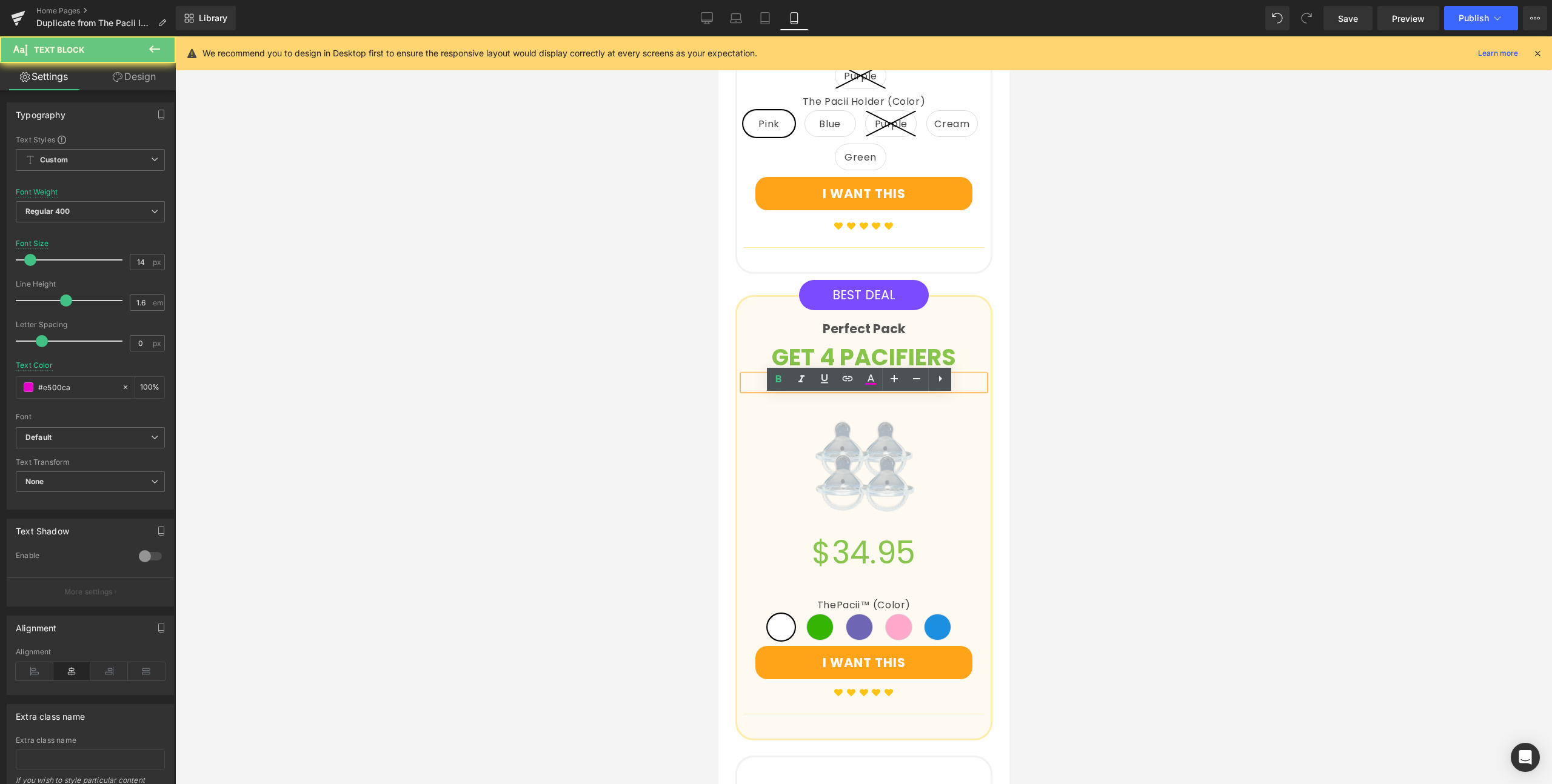
click at [923, 389] on p "SAVING 25% PER PACIFIER" at bounding box center [863, 382] width 241 height 14
drag, startPoint x: 845, startPoint y: 404, endPoint x: 836, endPoint y: 403, distance: 9.1
click at [836, 388] on strong "SAVING 25% PER PACIFIER" at bounding box center [863, 382] width 112 height 12
click at [637, 388] on div at bounding box center [863, 410] width 1376 height 748
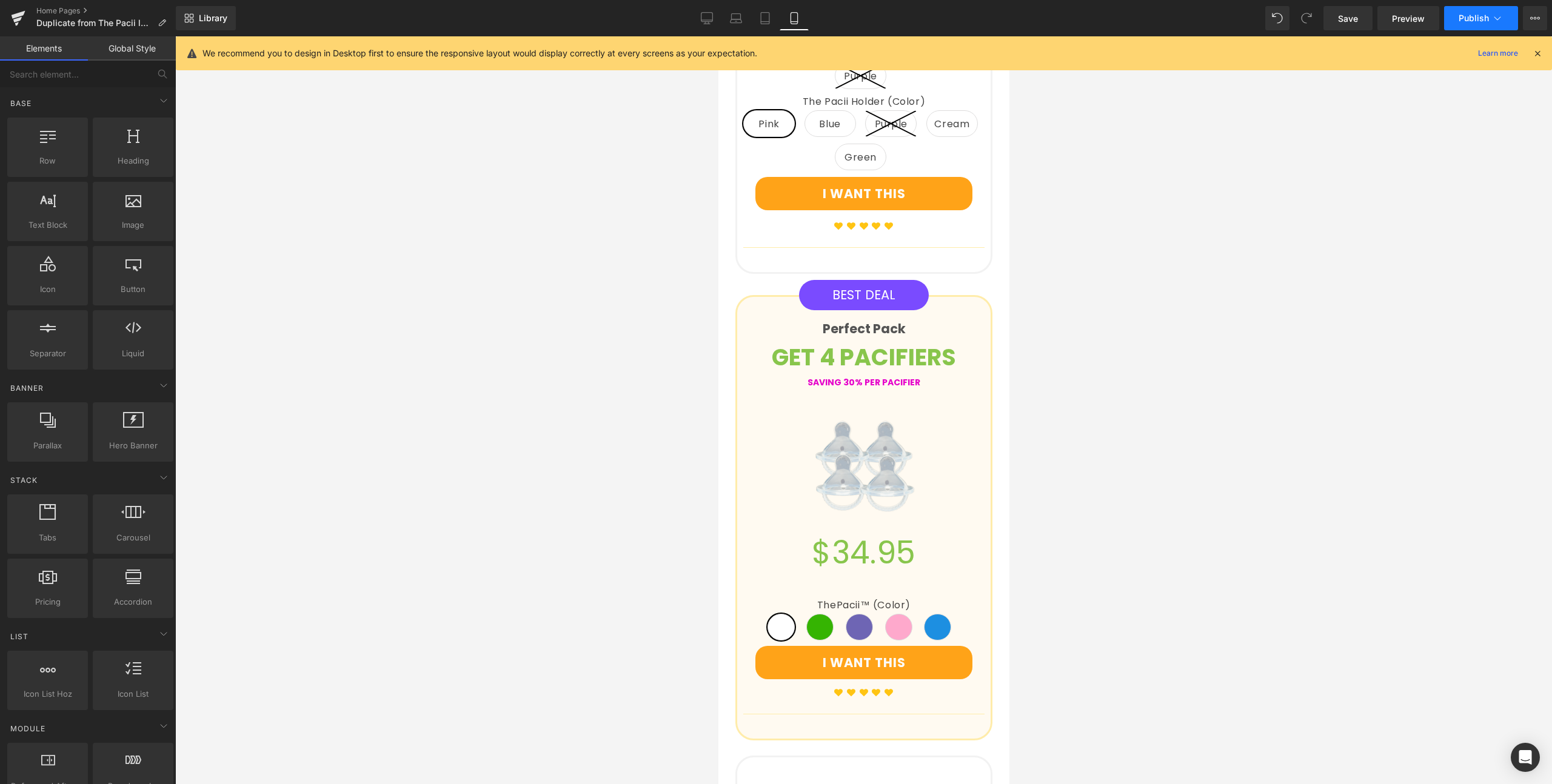
click at [1476, 19] on span "Publish" at bounding box center [1474, 18] width 31 height 9
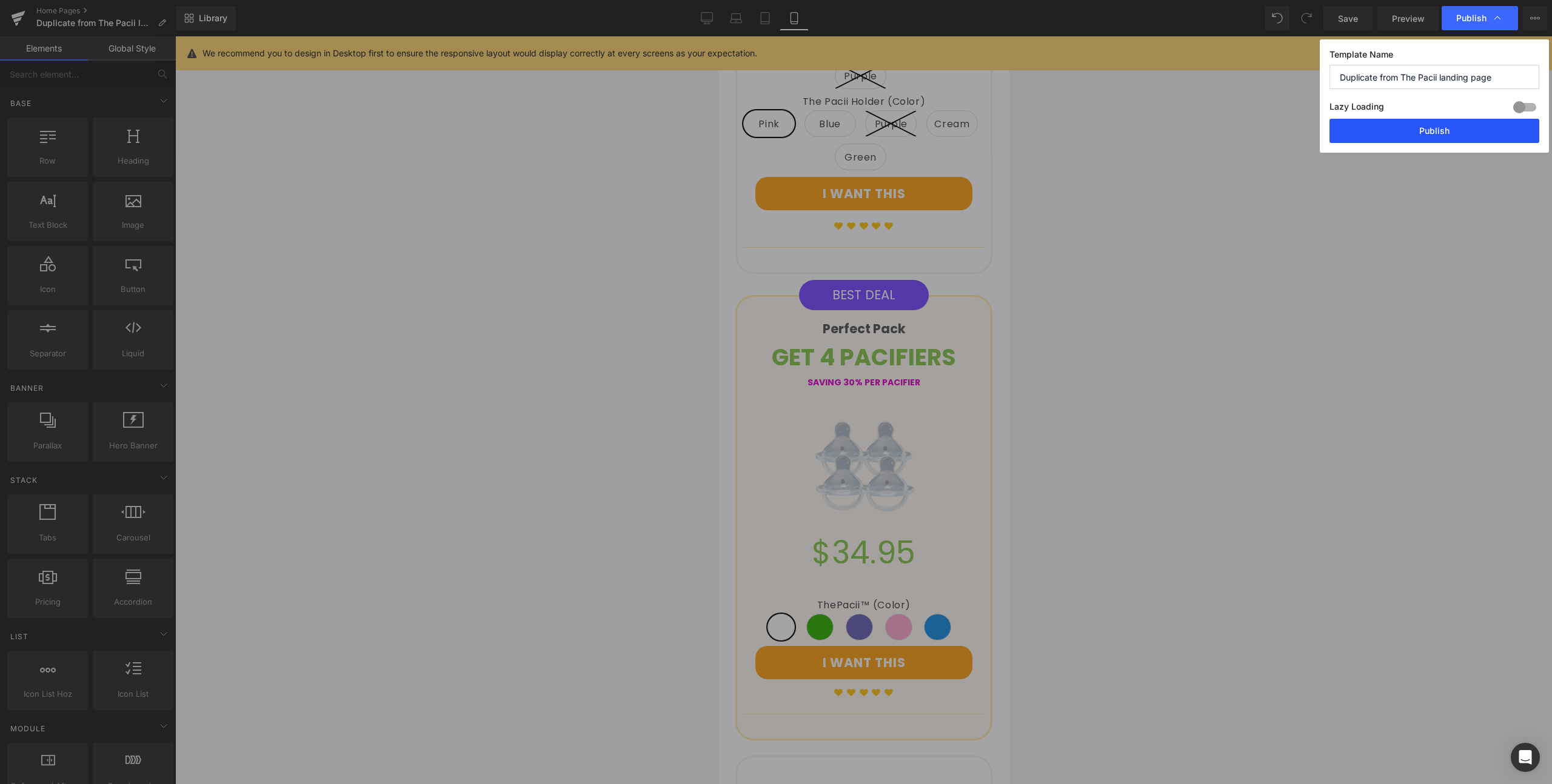
click at [1432, 134] on button "Publish" at bounding box center [1434, 131] width 209 height 25
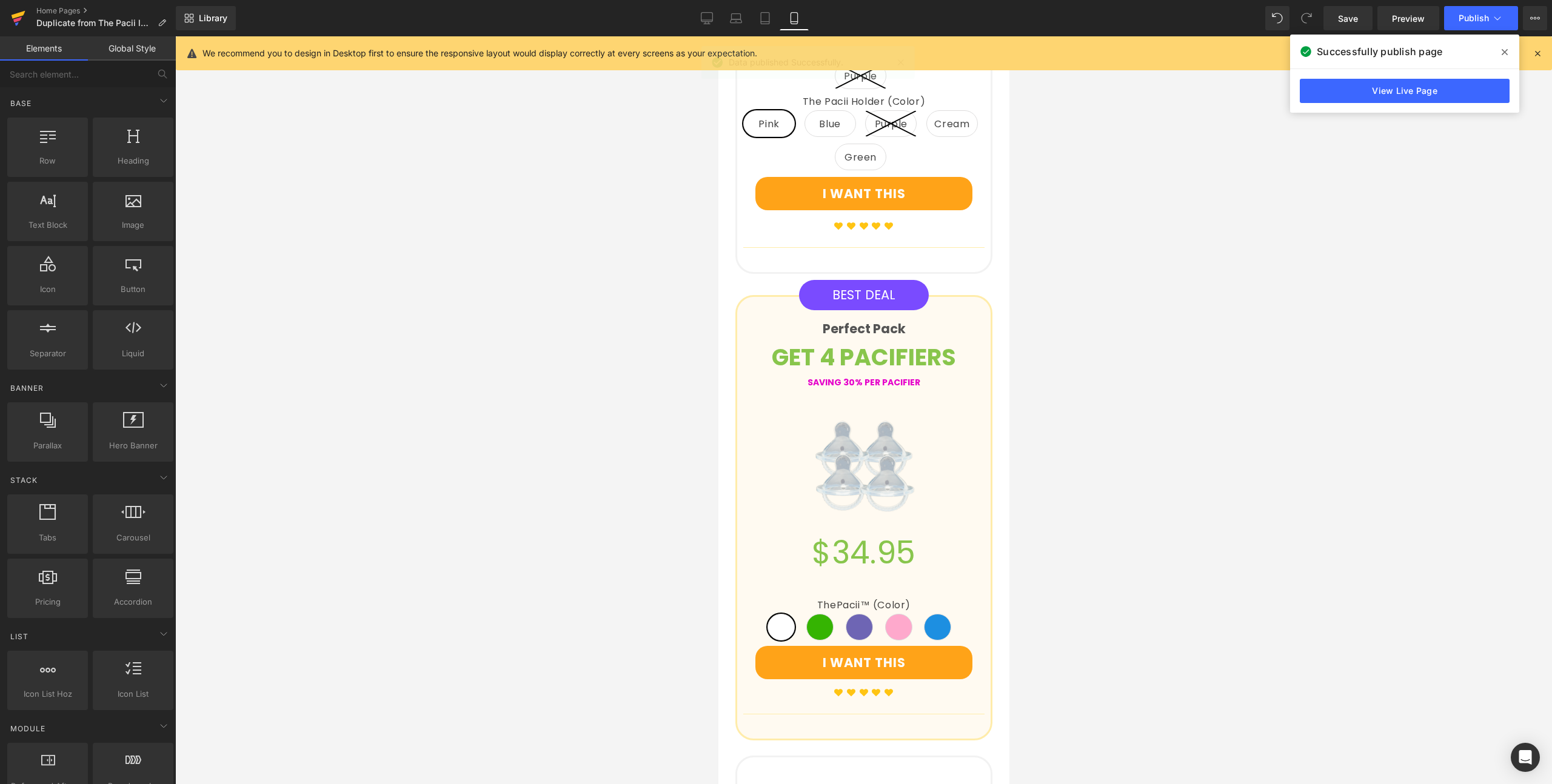
click at [6, 12] on link at bounding box center [18, 18] width 36 height 36
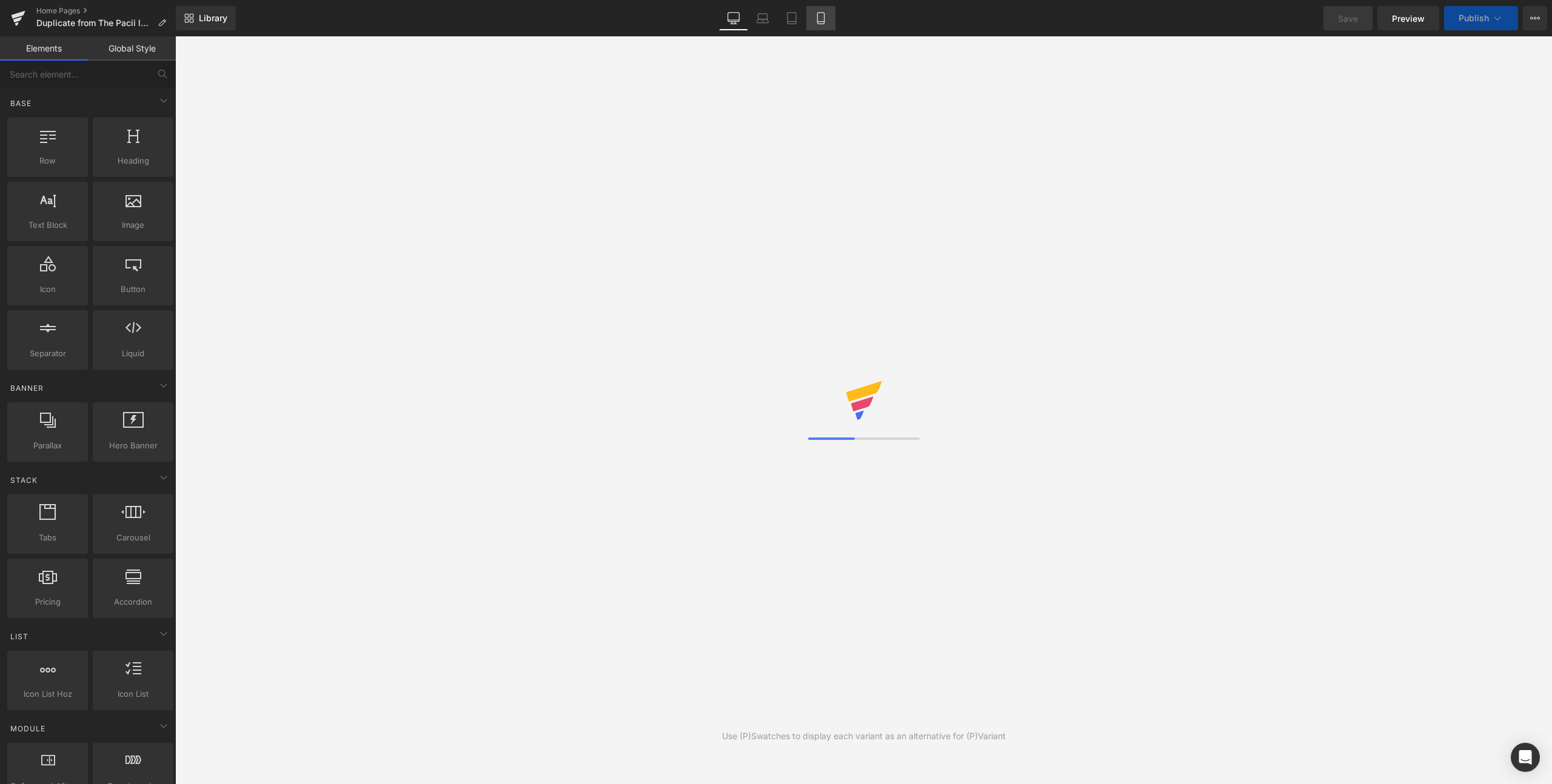
click at [807, 20] on link "Mobile" at bounding box center [821, 18] width 29 height 25
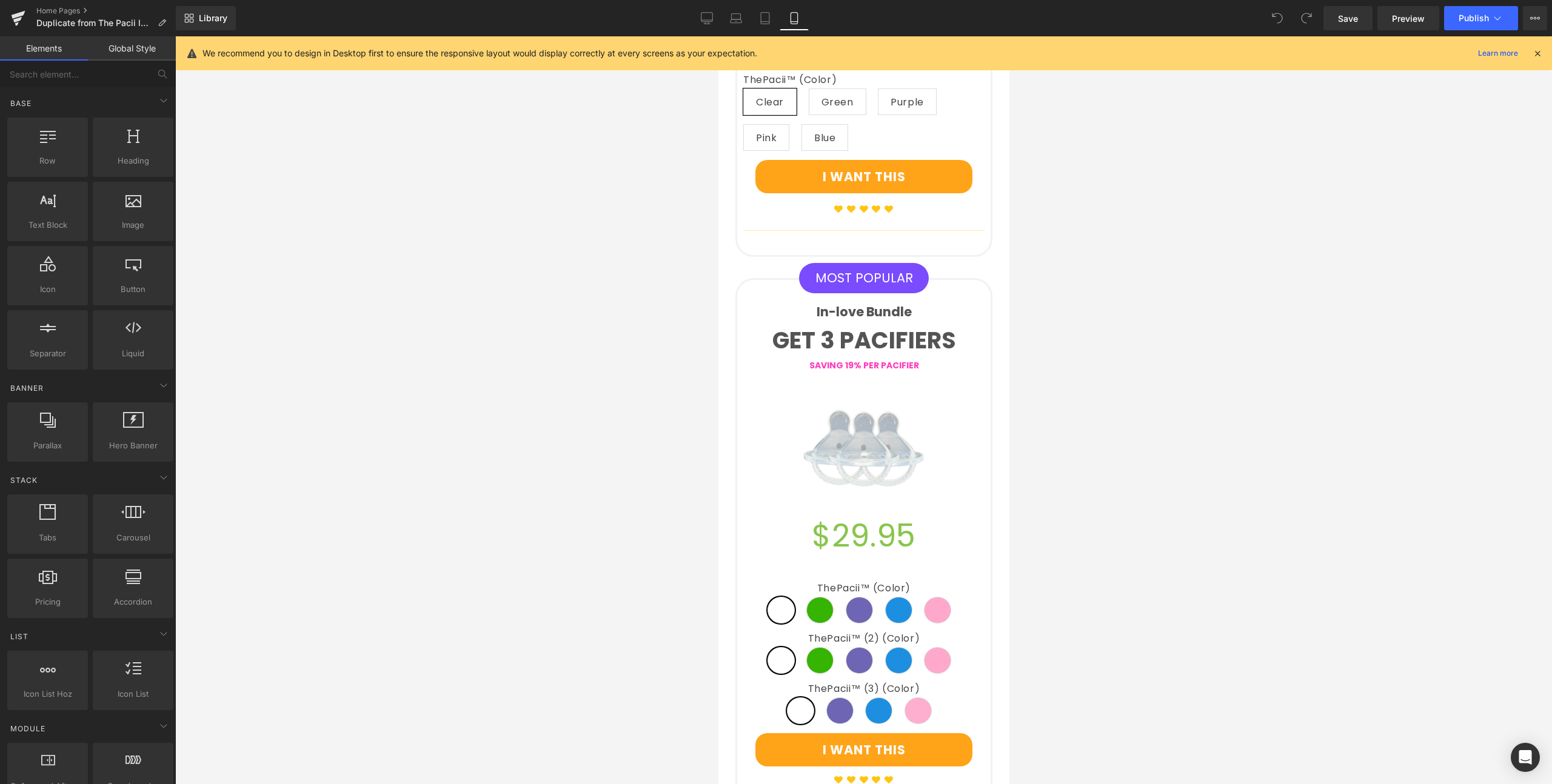
scroll to position [2865, 0]
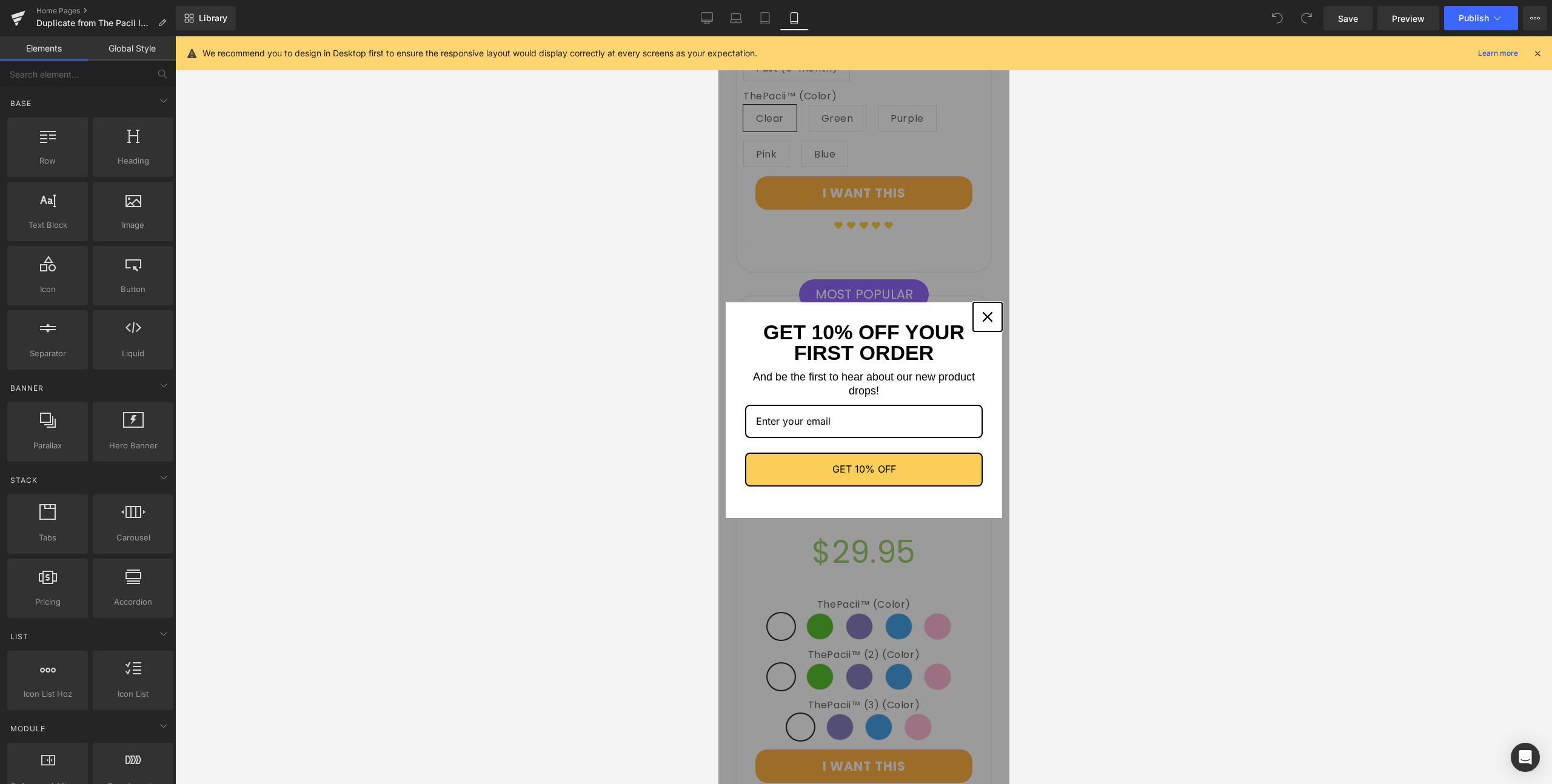
click at [982, 314] on icon "close icon" at bounding box center [986, 316] width 9 height 9
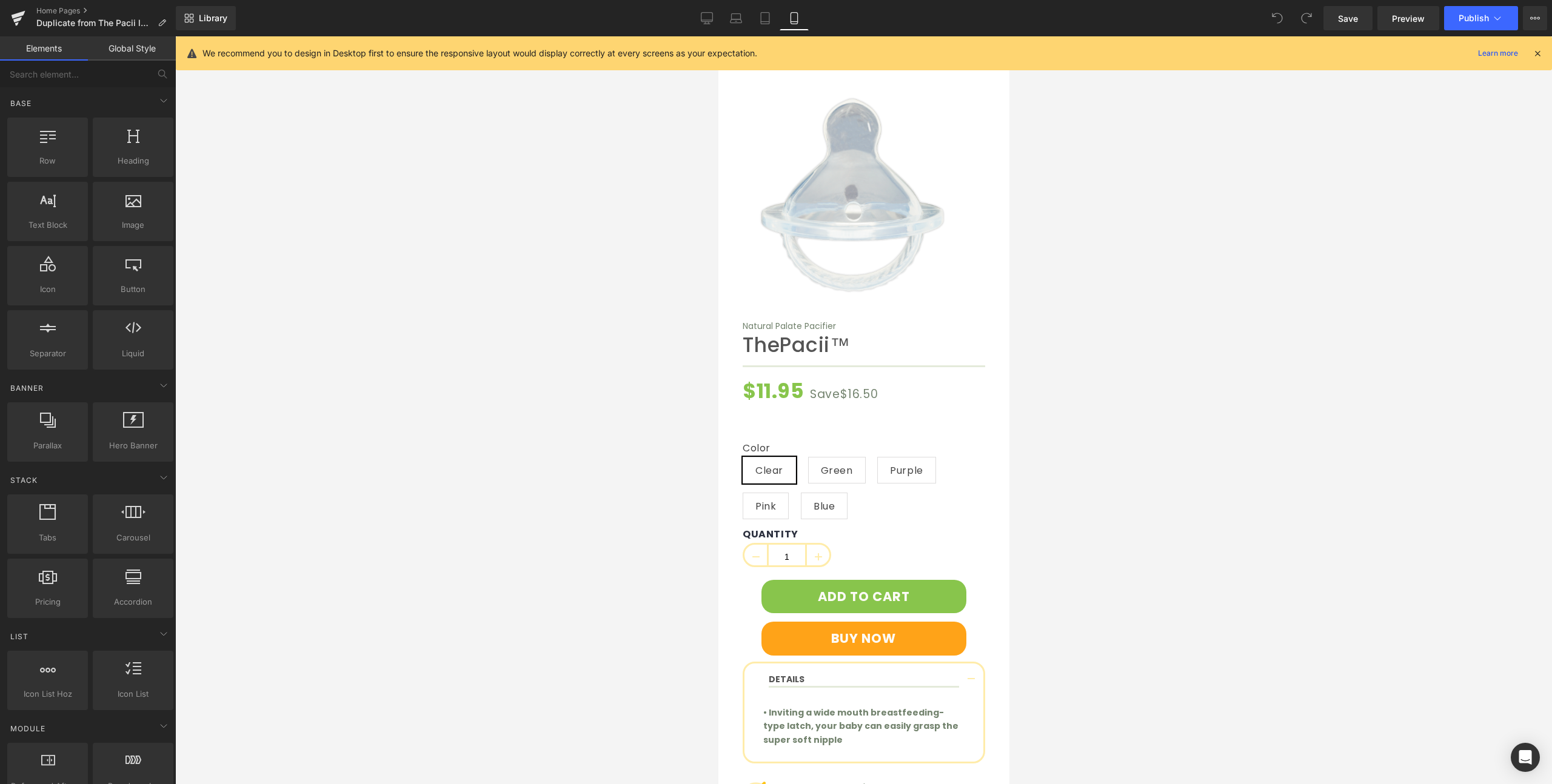
scroll to position [4863, 0]
click at [571, 335] on div at bounding box center [863, 410] width 1376 height 748
click at [15, 22] on icon at bounding box center [18, 19] width 14 height 31
